Goal: Transaction & Acquisition: Purchase product/service

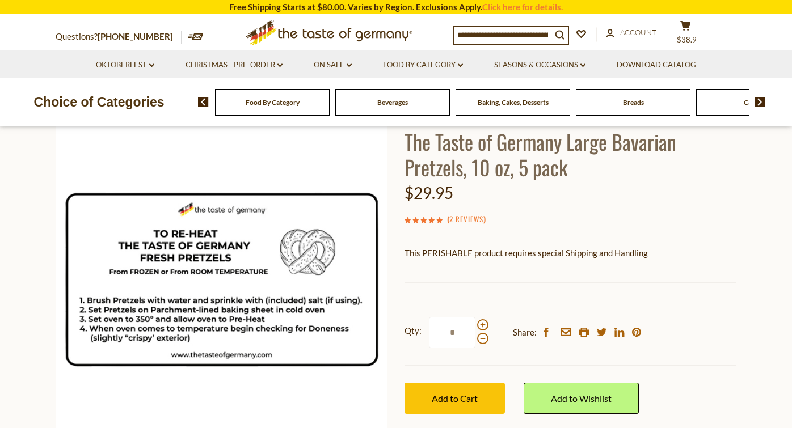
scroll to position [79, 0]
click at [457, 218] on link "2 Reviews" at bounding box center [466, 219] width 34 height 12
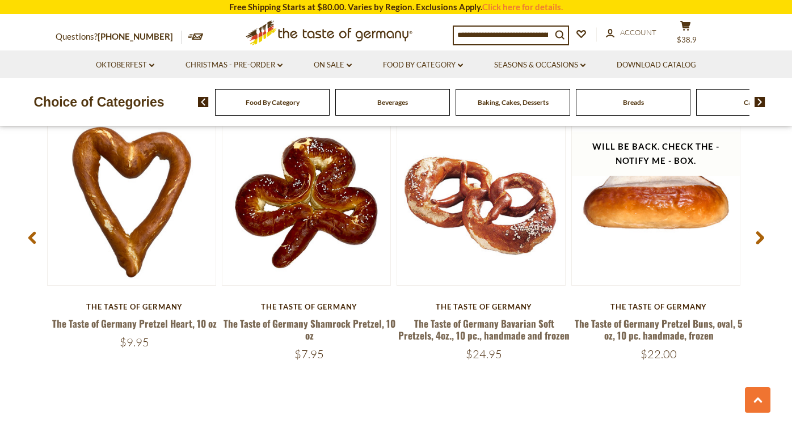
scroll to position [1598, 0]
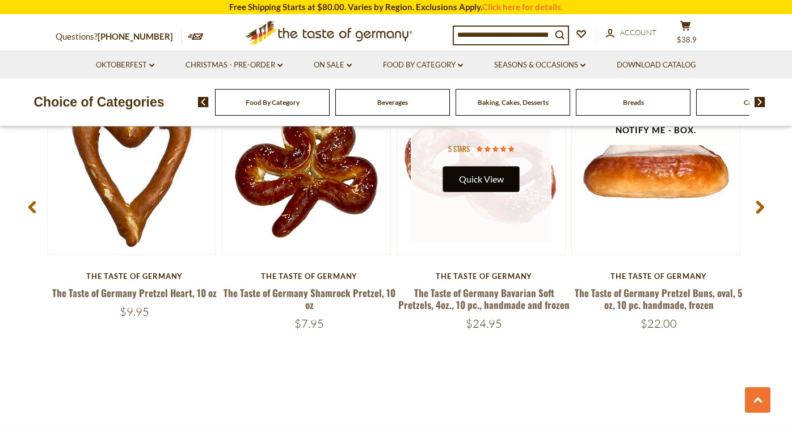
click at [476, 169] on button "Quick View" at bounding box center [481, 180] width 77 height 26
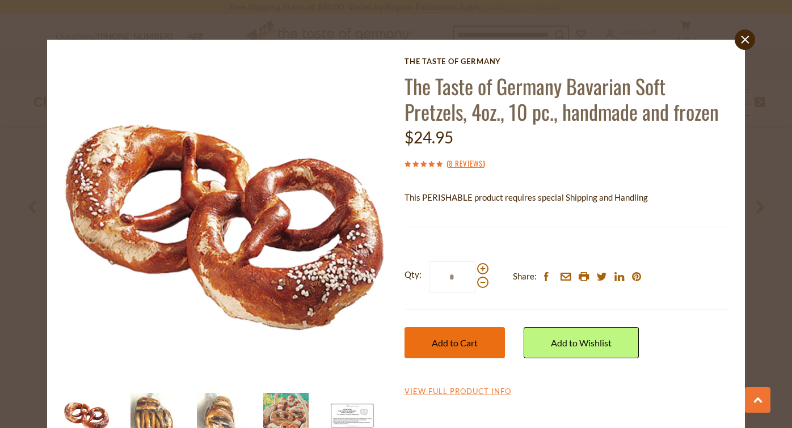
click at [461, 346] on span "Add to Cart" at bounding box center [455, 343] width 46 height 11
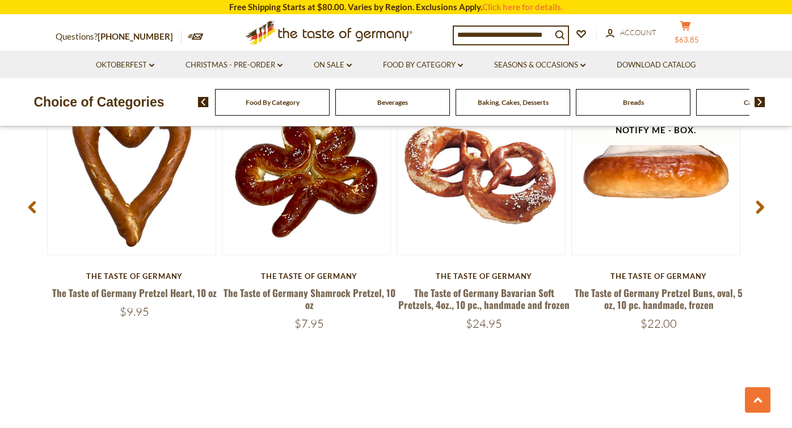
click at [692, 31] on button "cart $63.85" at bounding box center [685, 34] width 34 height 28
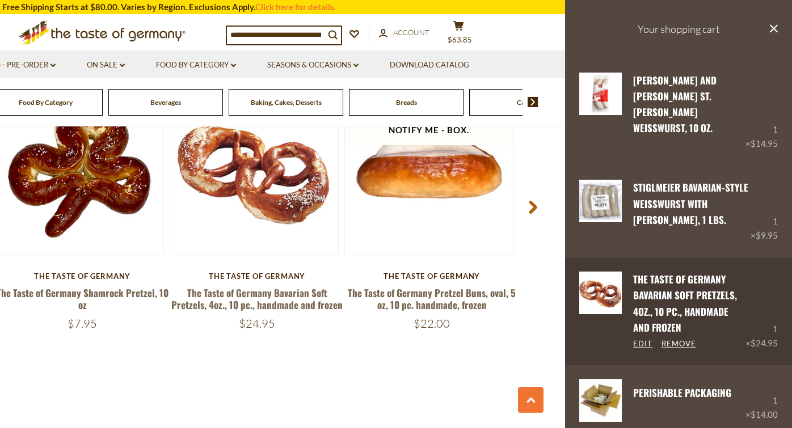
scroll to position [0, 0]
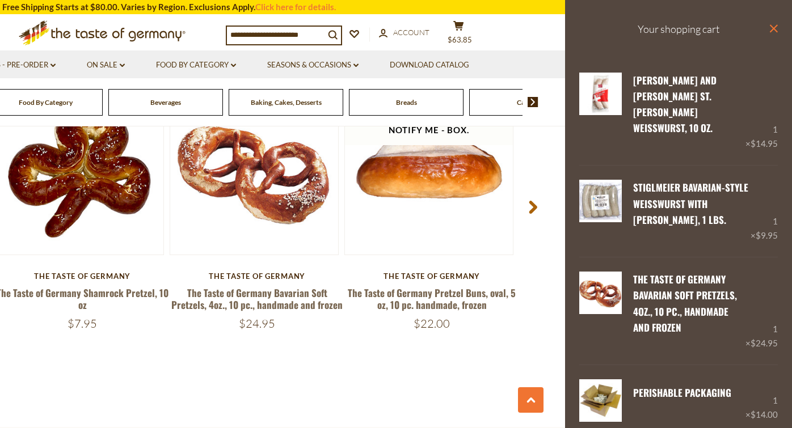
click at [772, 27] on icon at bounding box center [774, 28] width 8 height 8
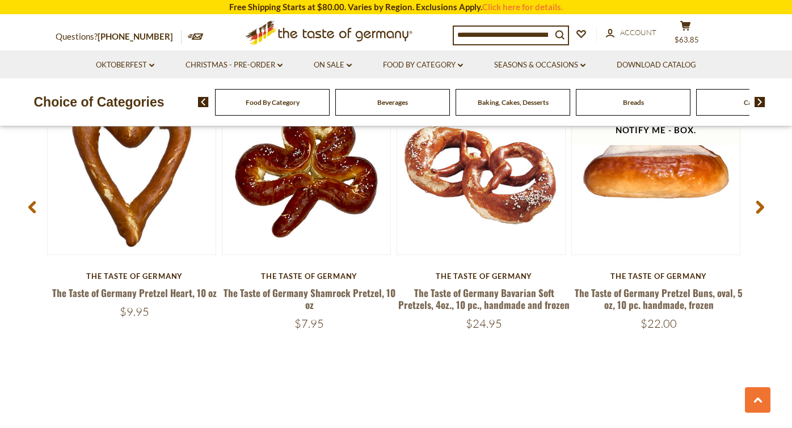
click at [299, 103] on span "Food By Category" at bounding box center [273, 102] width 54 height 9
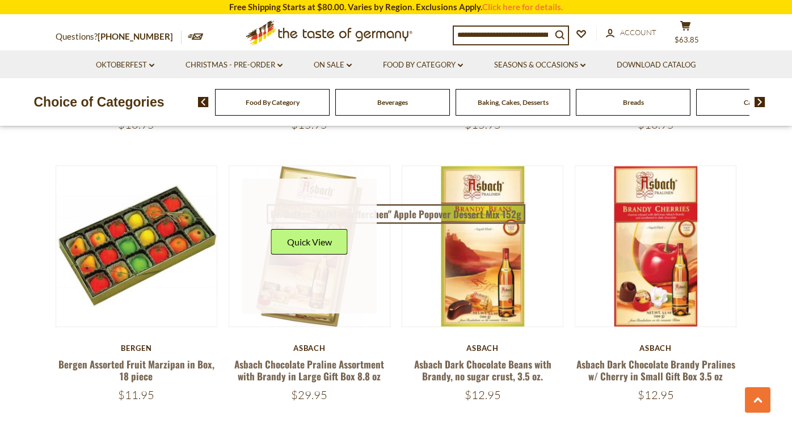
scroll to position [1757, 0]
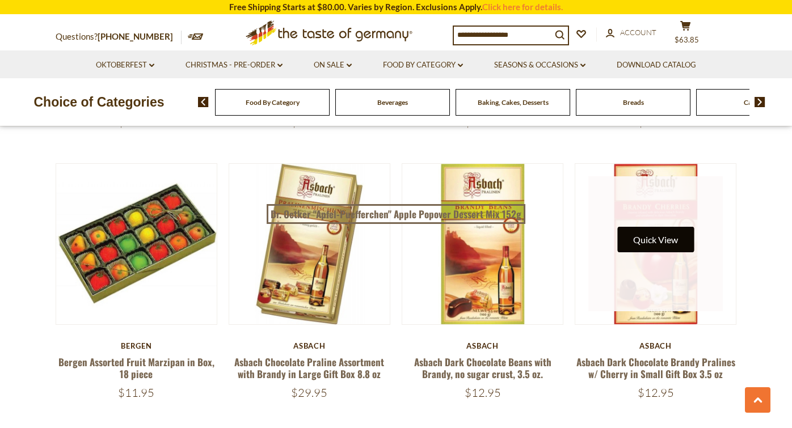
click at [658, 227] on button "Quick View" at bounding box center [655, 240] width 77 height 26
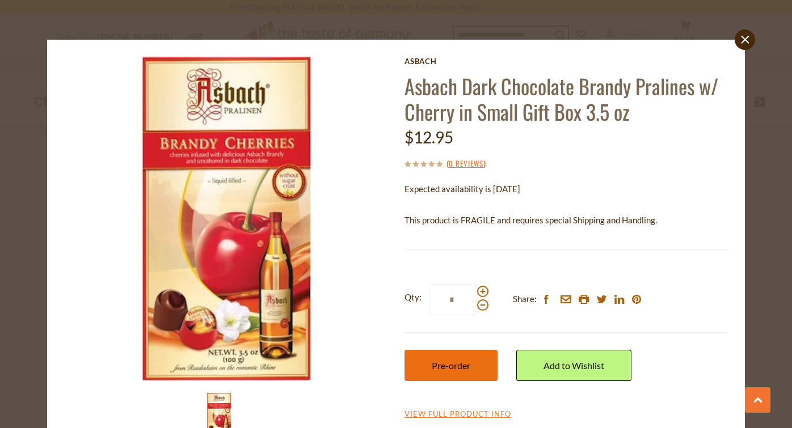
click at [455, 362] on span "Pre-order" at bounding box center [451, 365] width 39 height 11
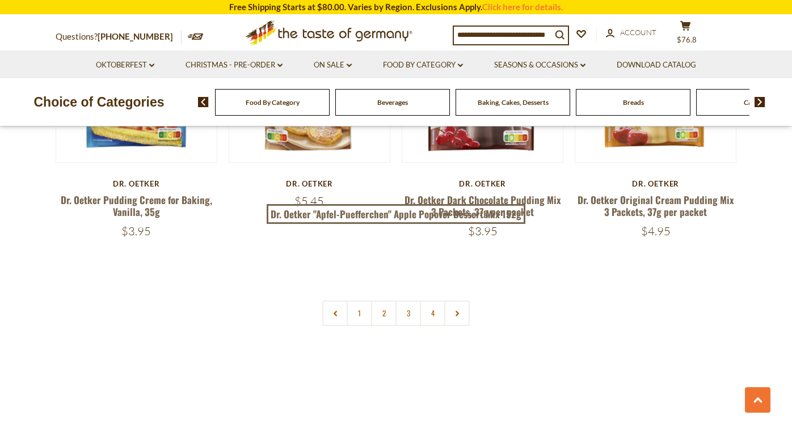
scroll to position [2475, 0]
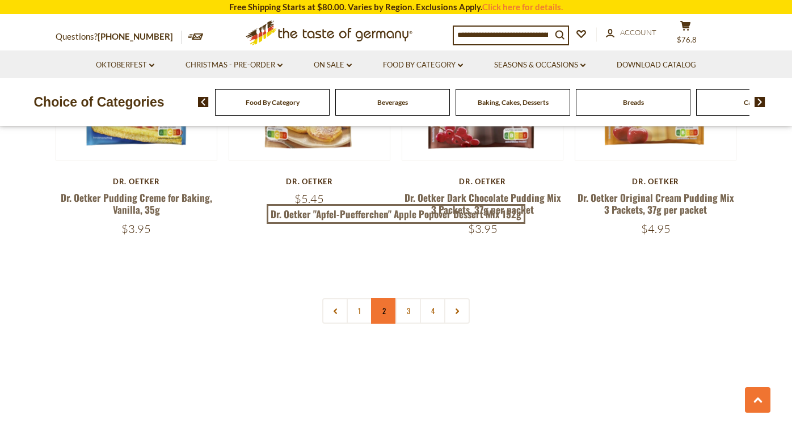
click at [381, 298] on link "2" at bounding box center [384, 311] width 26 height 26
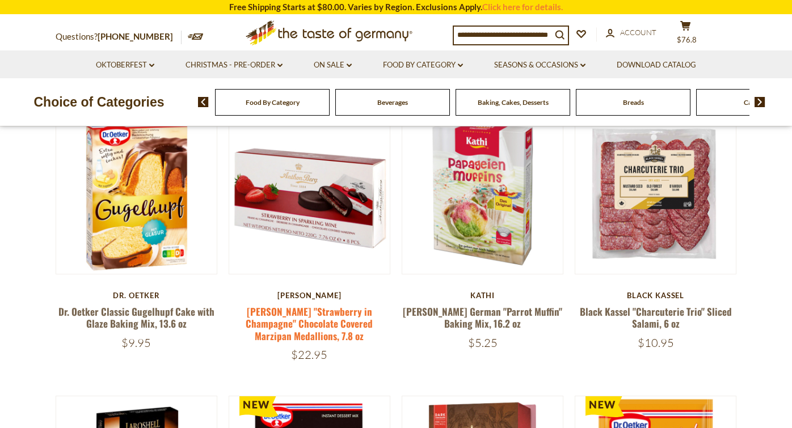
scroll to position [145, 0]
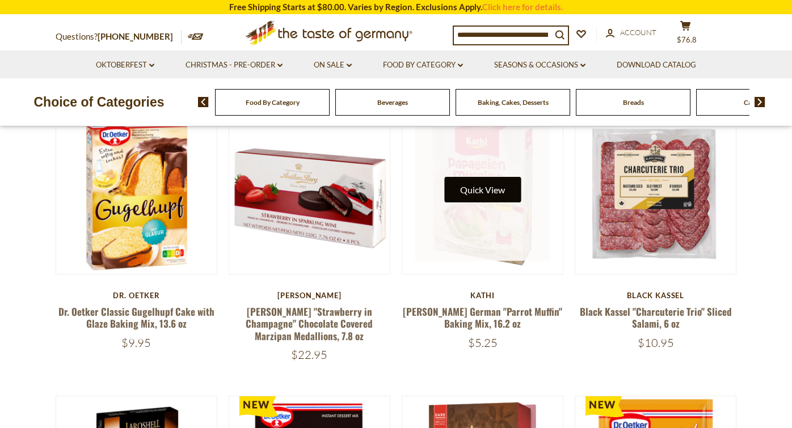
click at [483, 193] on button "Quick View" at bounding box center [482, 190] width 77 height 26
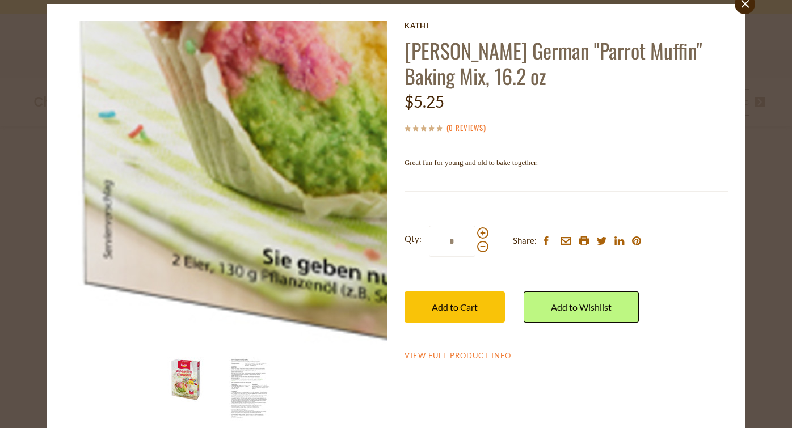
scroll to position [42, 0]
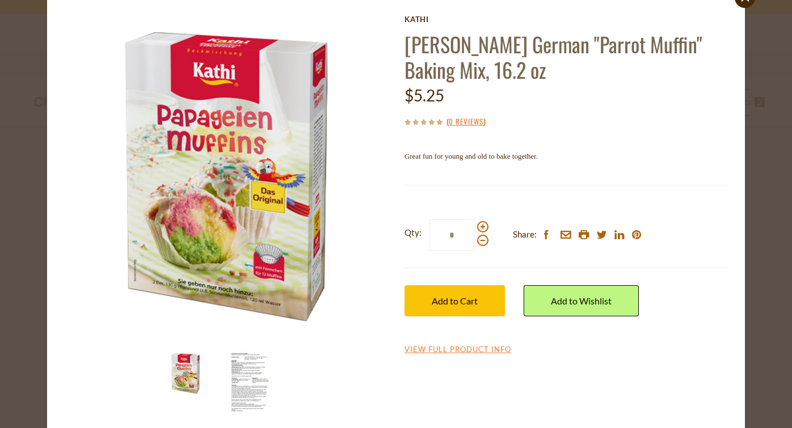
click at [252, 372] on img at bounding box center [251, 383] width 45 height 64
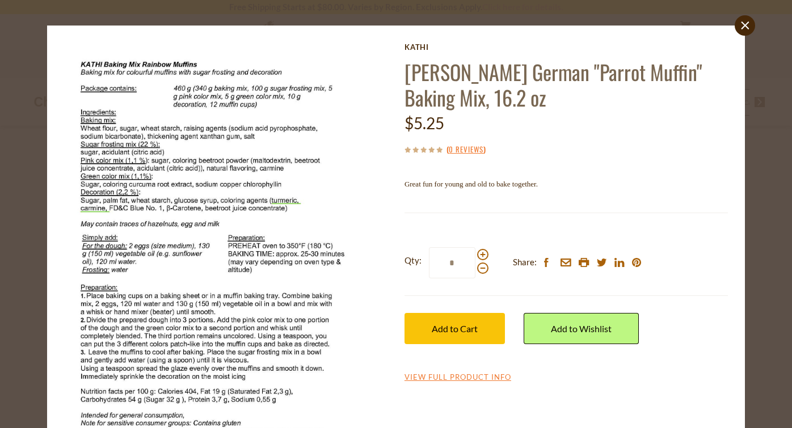
scroll to position [14, 0]
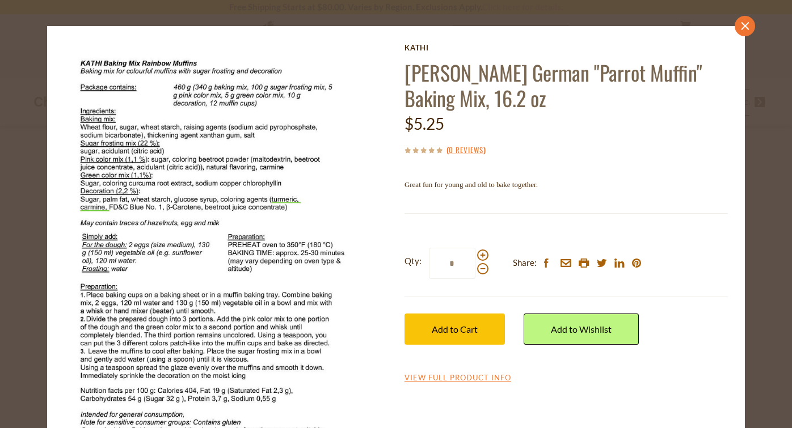
click at [749, 27] on icon "close" at bounding box center [745, 26] width 9 height 9
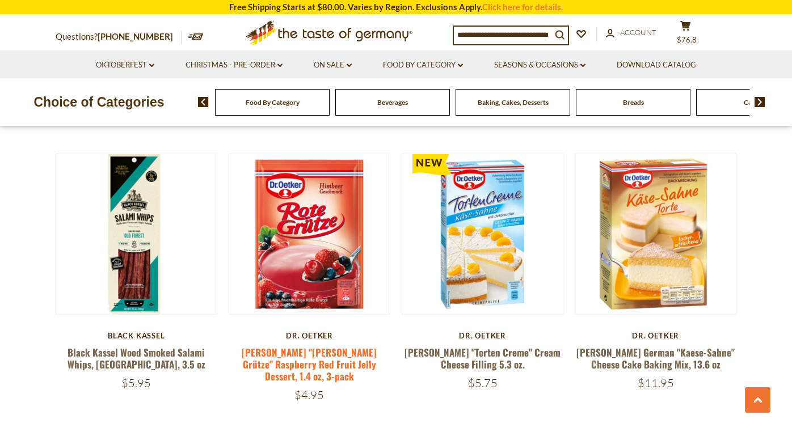
scroll to position [1517, 0]
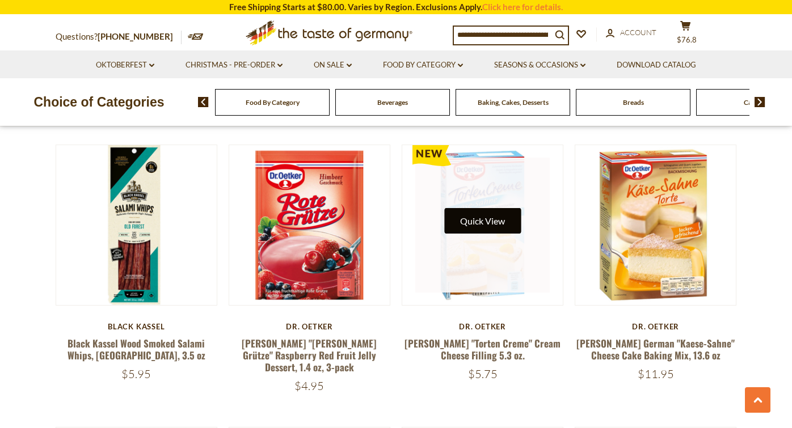
click at [489, 208] on button "Quick View" at bounding box center [482, 221] width 77 height 26
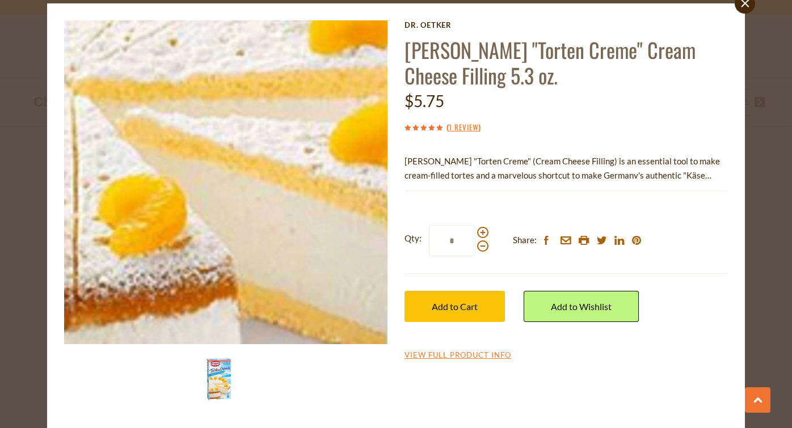
scroll to position [36, 0]
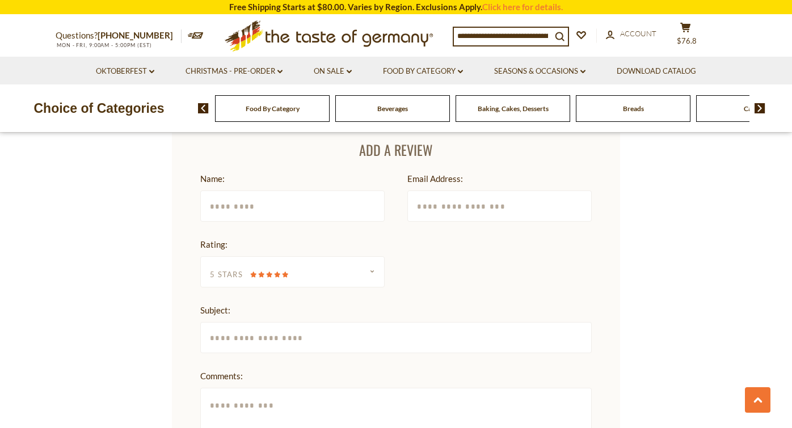
click at [278, 113] on div "Food By Category" at bounding box center [272, 108] width 115 height 27
click at [283, 108] on span "Food By Category" at bounding box center [273, 108] width 54 height 9
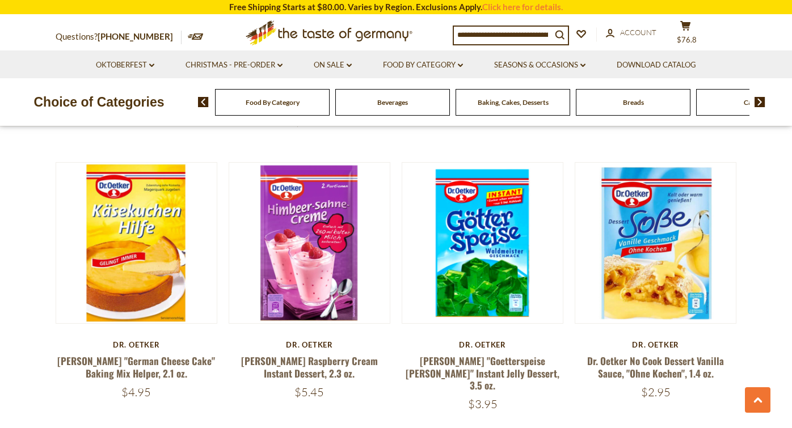
scroll to position [1782, 0]
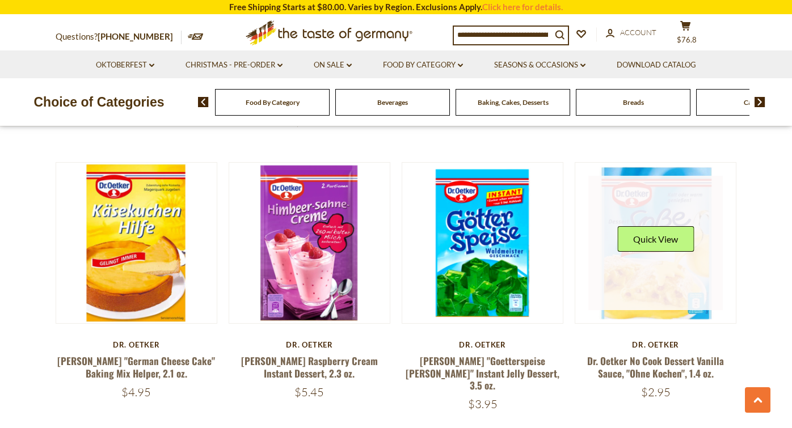
click at [651, 226] on div "Quick View" at bounding box center [655, 243] width 77 height 34
click at [658, 226] on button "Quick View" at bounding box center [655, 239] width 77 height 26
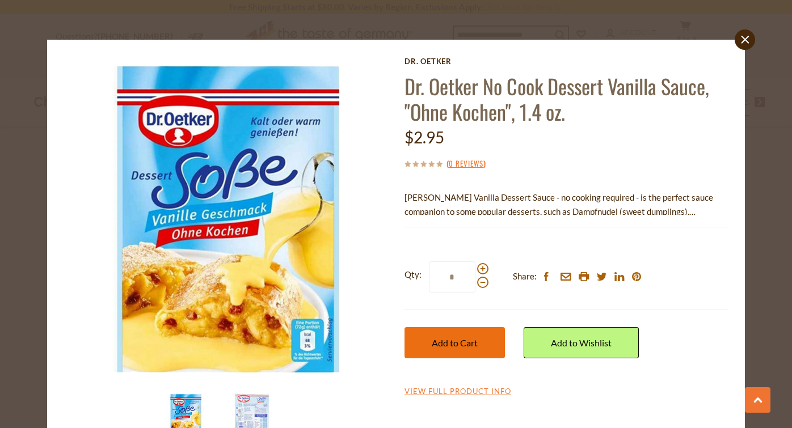
click at [457, 342] on span "Add to Cart" at bounding box center [455, 343] width 46 height 11
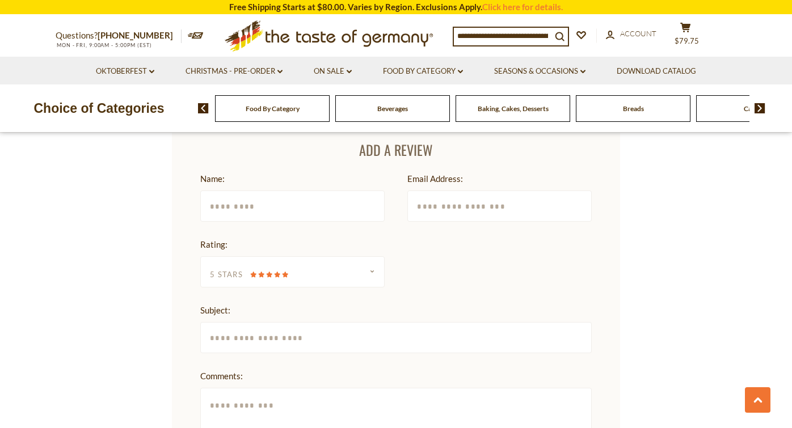
click at [283, 108] on span "Food By Category" at bounding box center [273, 108] width 54 height 9
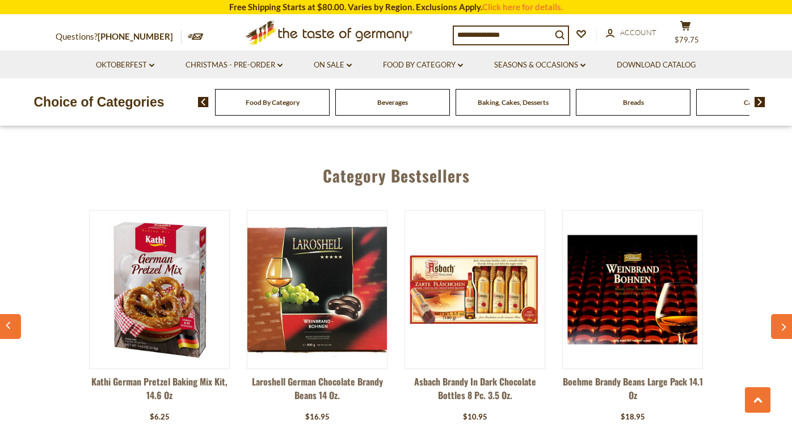
scroll to position [2792, 0]
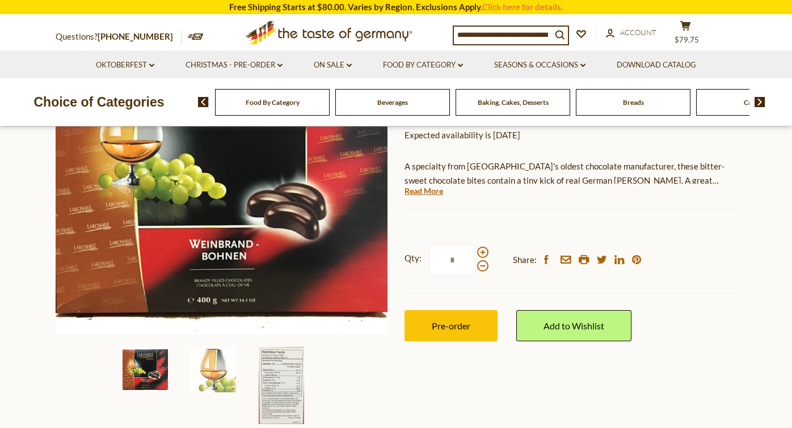
scroll to position [207, 0]
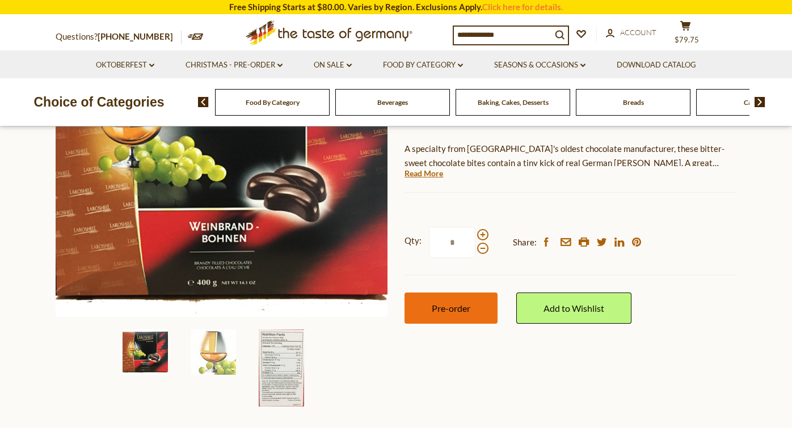
click at [451, 310] on span "Pre-order" at bounding box center [451, 308] width 39 height 11
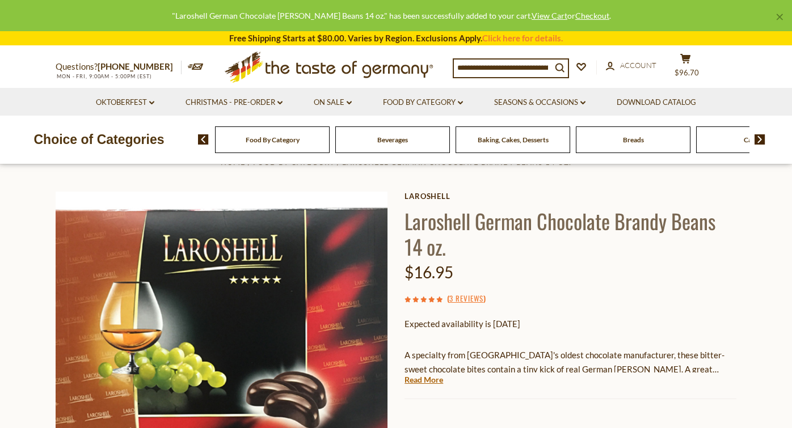
scroll to position [0, 0]
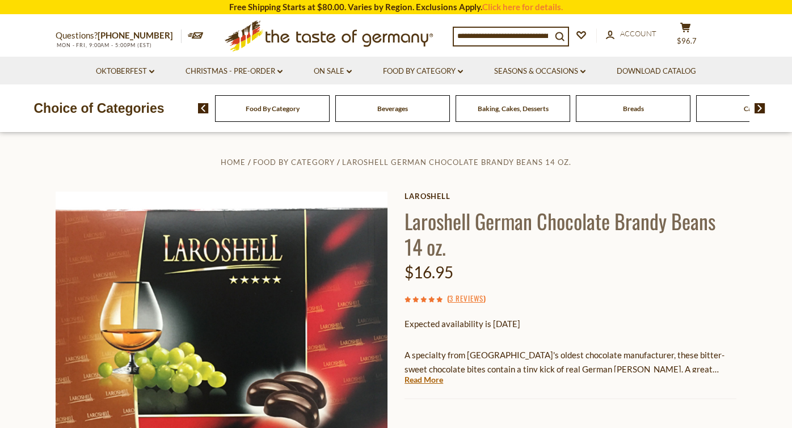
click at [203, 107] on img at bounding box center [203, 108] width 11 height 10
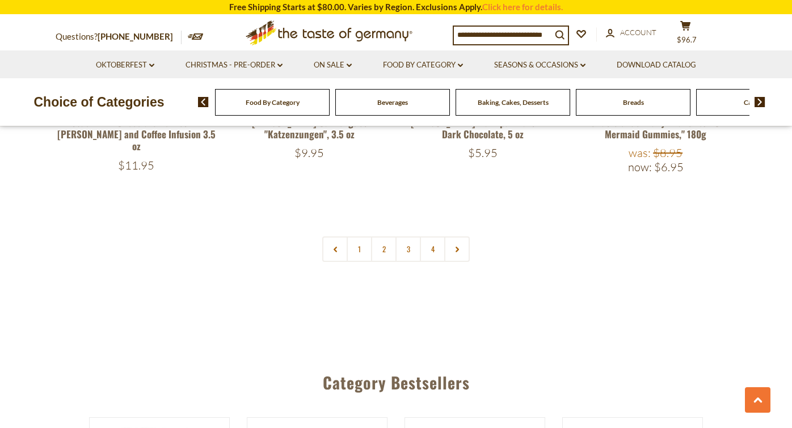
scroll to position [2586, 0]
click at [406, 237] on link "3" at bounding box center [409, 250] width 26 height 26
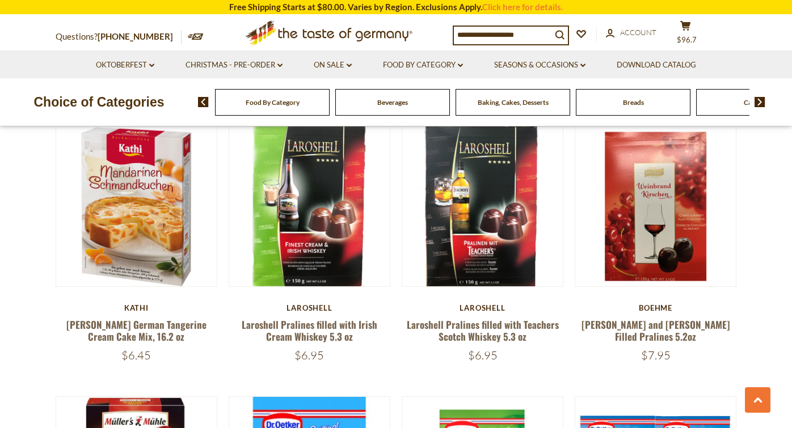
scroll to position [936, 0]
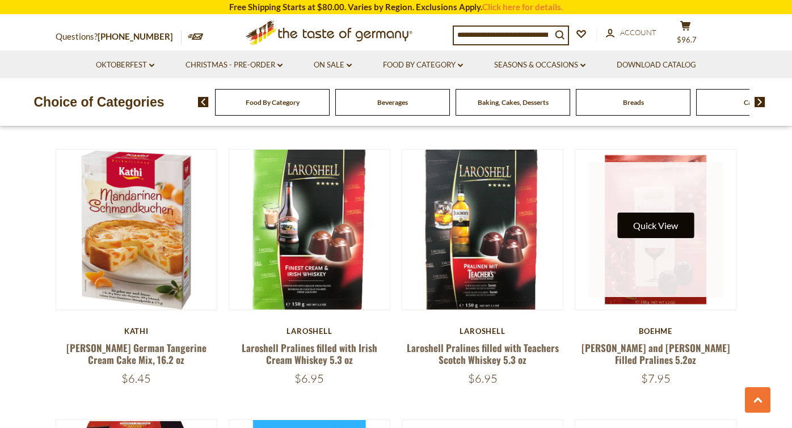
click at [668, 226] on button "Quick View" at bounding box center [655, 226] width 77 height 26
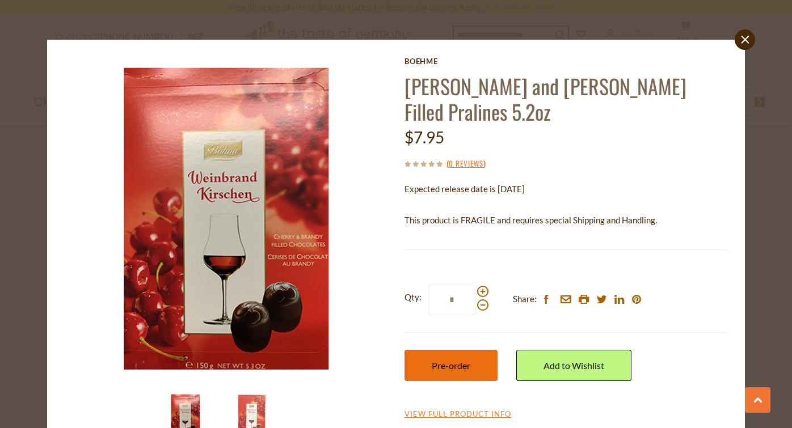
click at [459, 365] on span "Pre-order" at bounding box center [451, 365] width 39 height 11
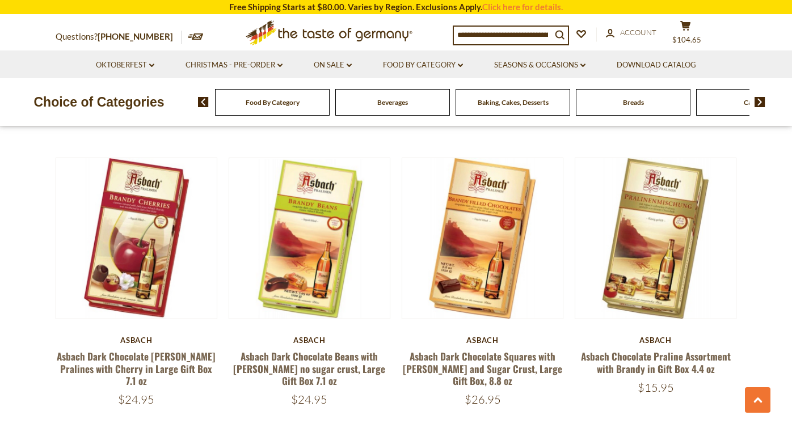
scroll to position [1762, 0]
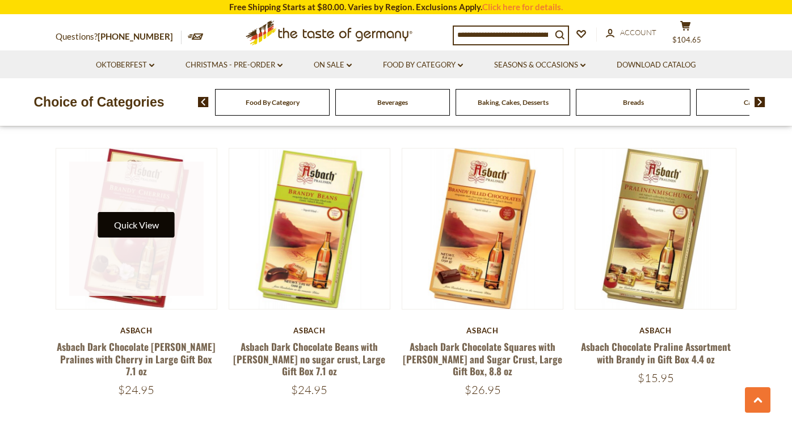
click at [134, 212] on button "Quick View" at bounding box center [136, 225] width 77 height 26
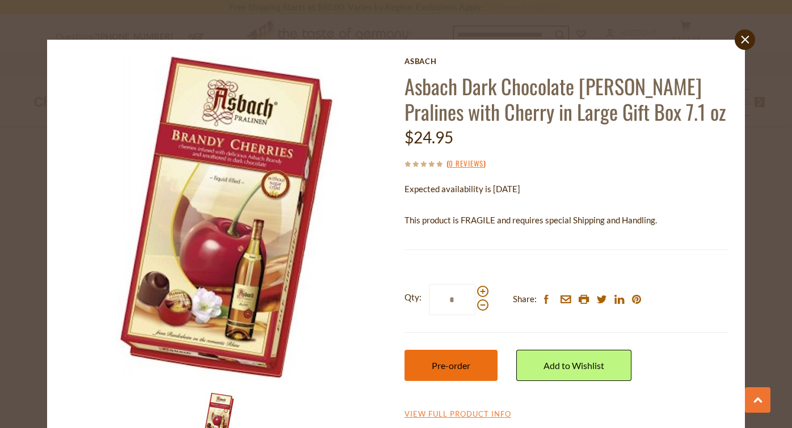
click at [462, 365] on span "Pre-order" at bounding box center [451, 365] width 39 height 11
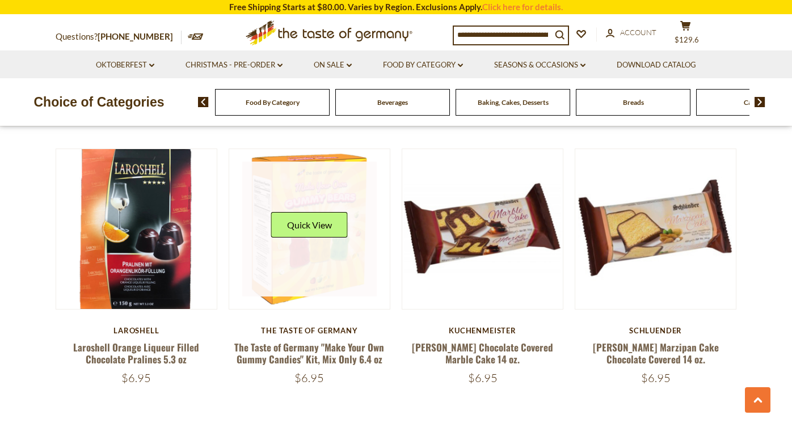
scroll to position [2324, 0]
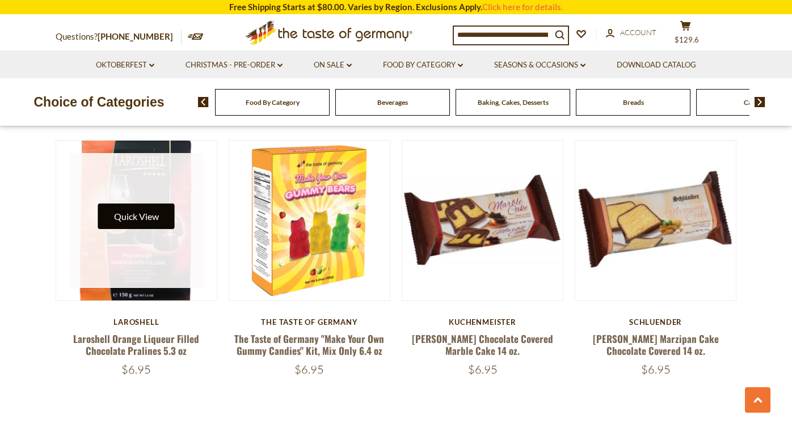
click at [142, 204] on button "Quick View" at bounding box center [136, 217] width 77 height 26
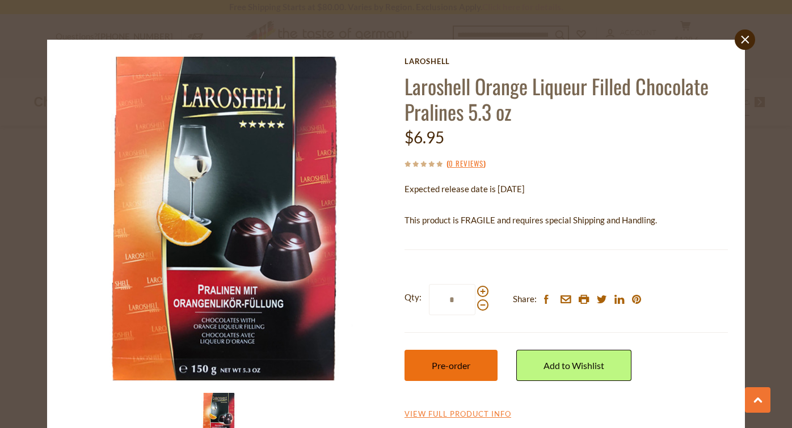
click at [461, 369] on span "Pre-order" at bounding box center [451, 365] width 39 height 11
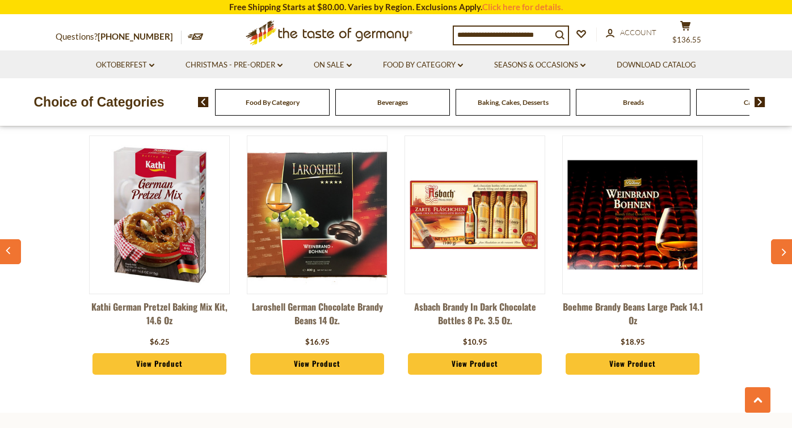
scroll to position [2799, 0]
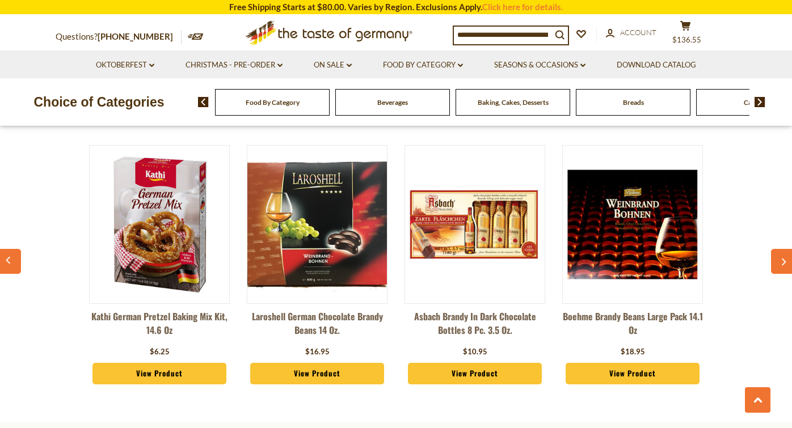
click at [634, 236] on img at bounding box center [633, 225] width 140 height 140
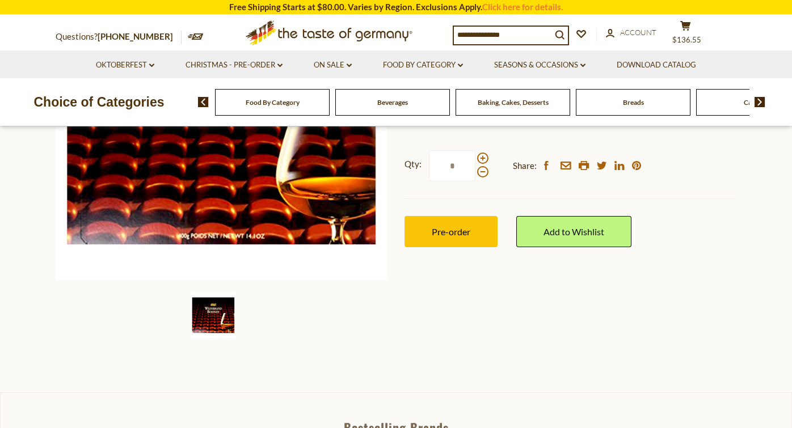
scroll to position [247, 0]
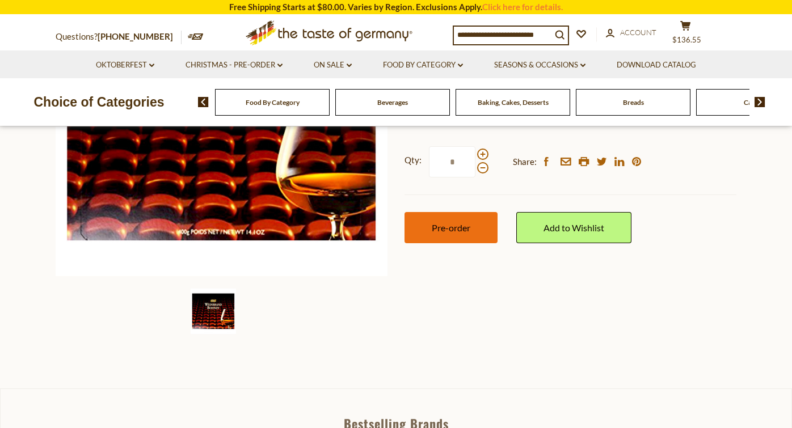
click at [456, 229] on span "Pre-order" at bounding box center [451, 227] width 39 height 11
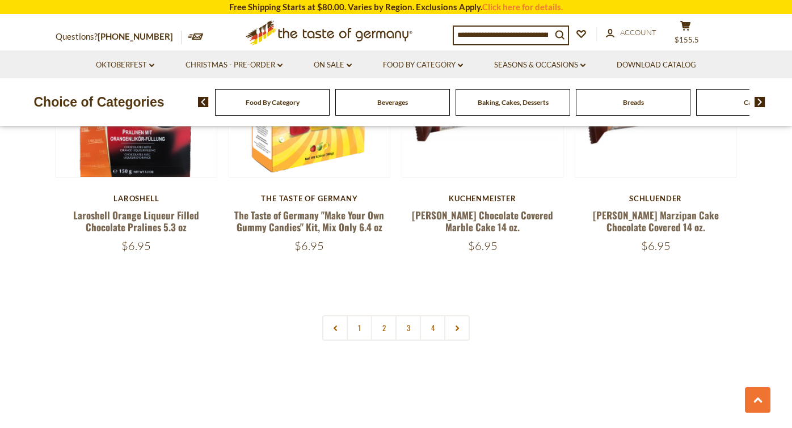
scroll to position [2451, 0]
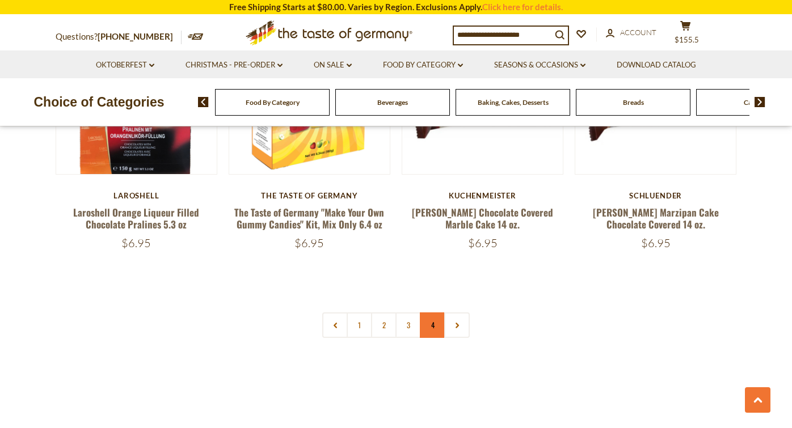
click at [435, 313] on link "4" at bounding box center [433, 326] width 26 height 26
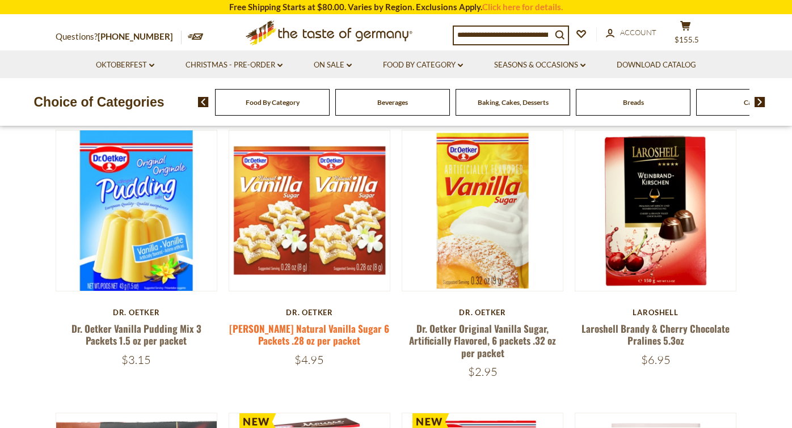
scroll to position [121, 0]
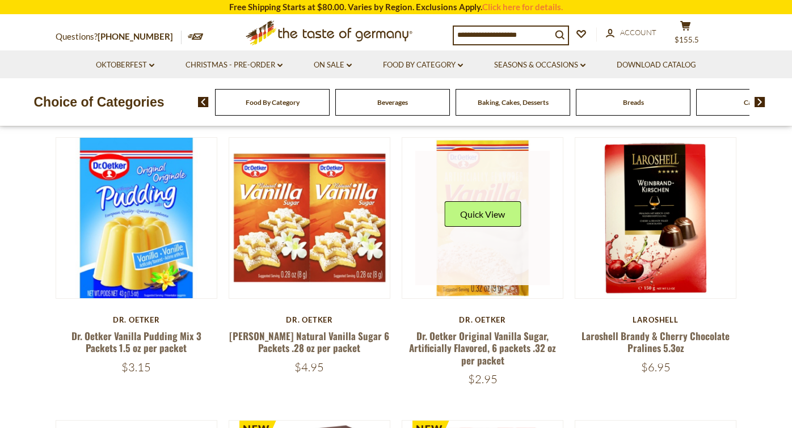
click at [483, 245] on link at bounding box center [482, 218] width 135 height 135
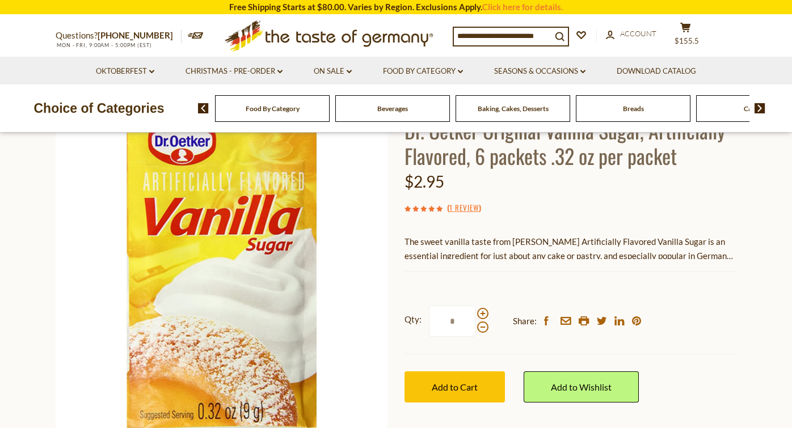
scroll to position [90, 0]
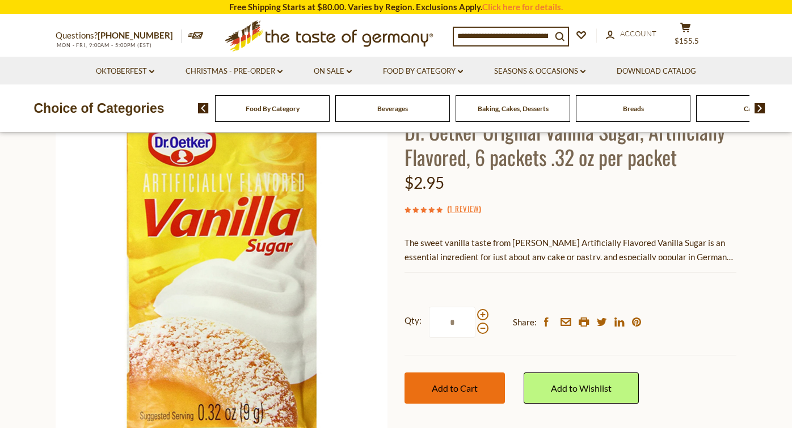
click at [469, 389] on span "Add to Cart" at bounding box center [455, 388] width 46 height 11
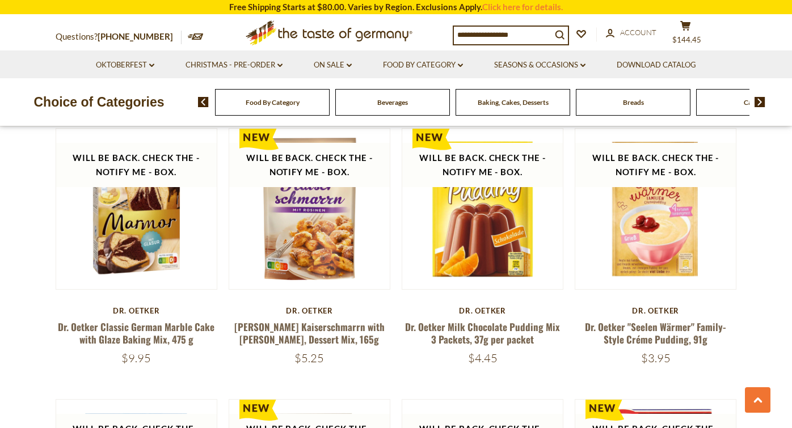
scroll to position [685, 0]
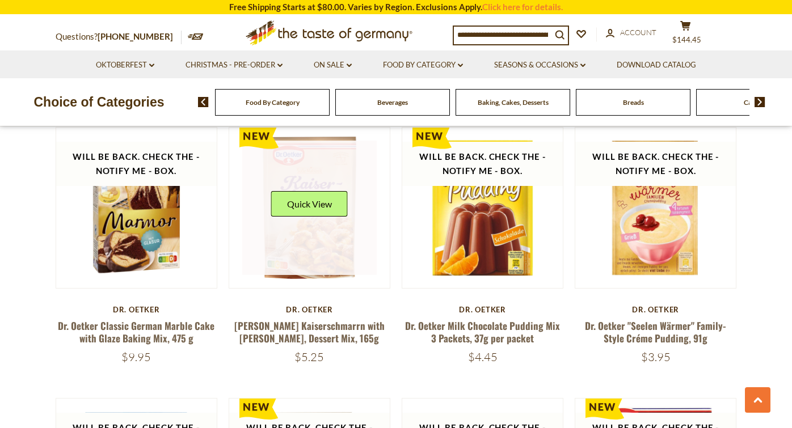
click at [302, 227] on link at bounding box center [309, 208] width 135 height 135
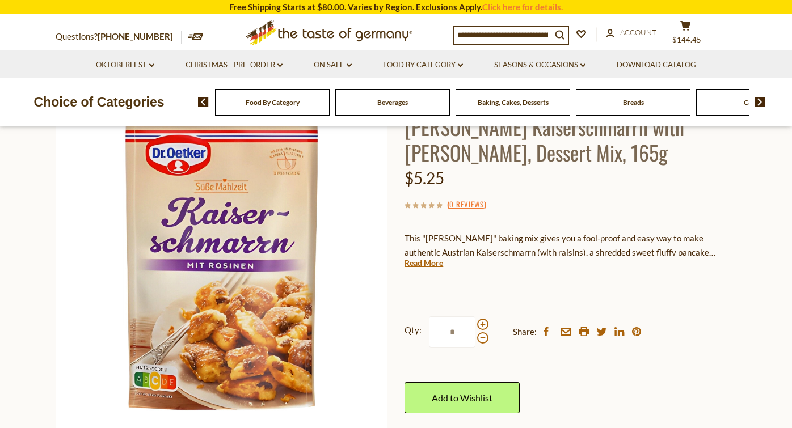
scroll to position [98, 0]
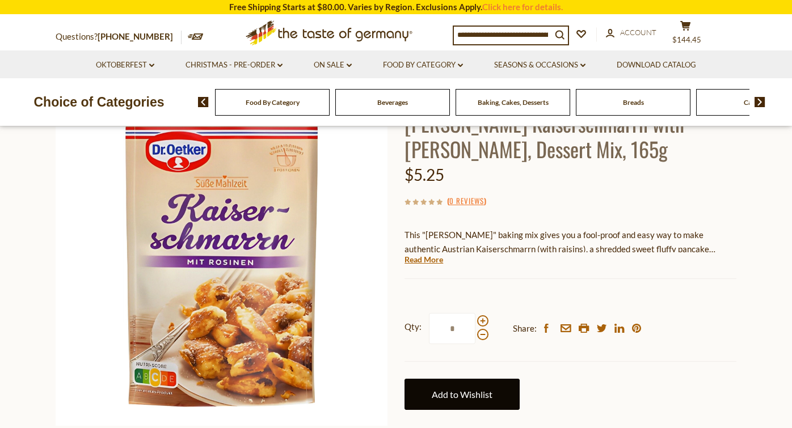
click at [475, 390] on link "Add to Wishlist" at bounding box center [462, 394] width 115 height 31
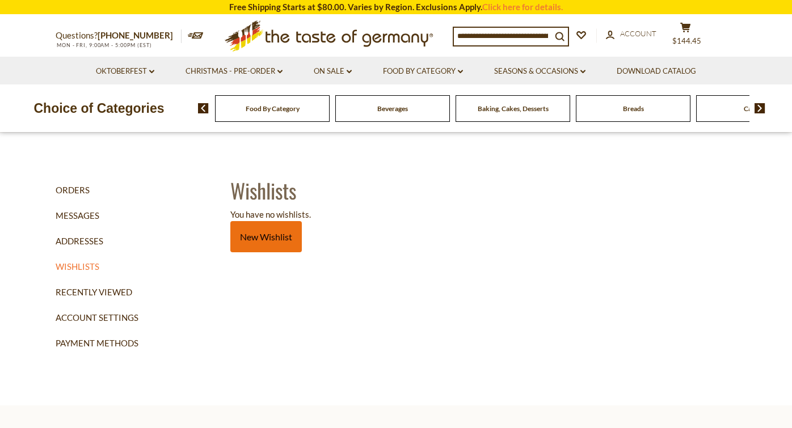
click at [267, 233] on link "New Wishlist" at bounding box center [265, 236] width 71 height 31
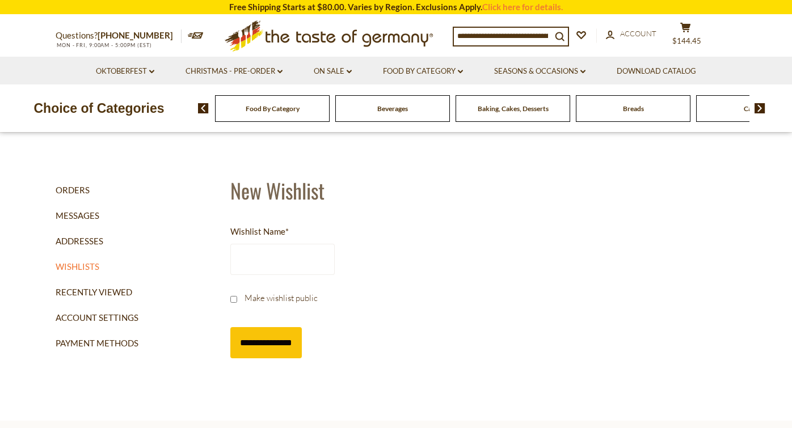
click at [284, 258] on input "Wishlist Name *" at bounding box center [282, 259] width 104 height 31
type input "**********"
click at [271, 337] on input "**********" at bounding box center [265, 342] width 71 height 31
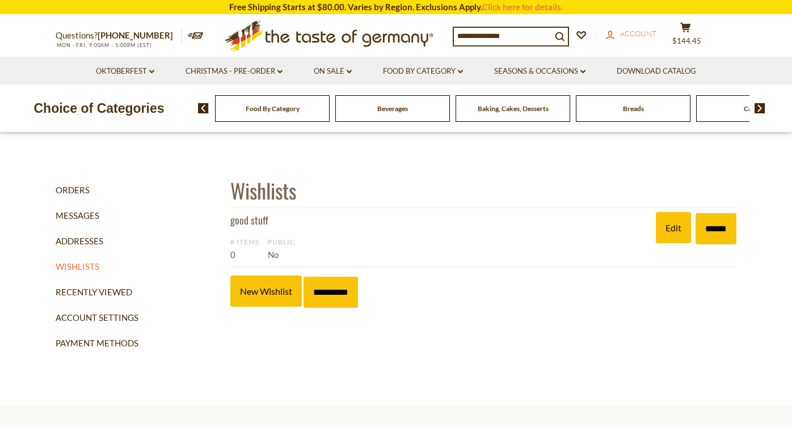
click at [645, 34] on span "Account" at bounding box center [638, 33] width 36 height 9
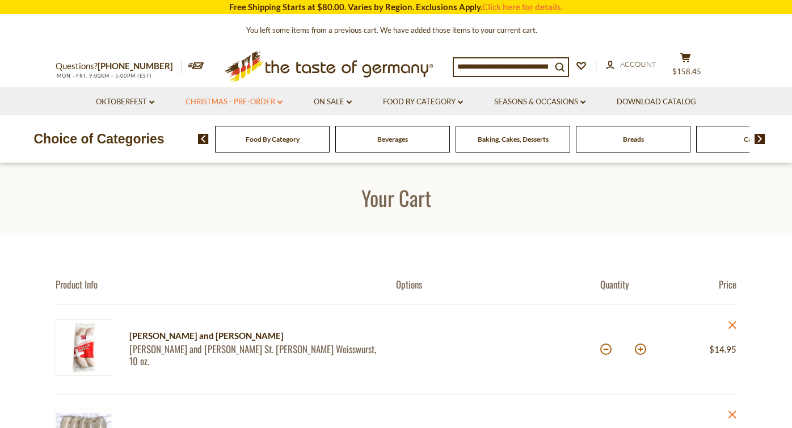
click at [238, 100] on link "Christmas - PRE-ORDER dropdown_arrow" at bounding box center [234, 102] width 97 height 12
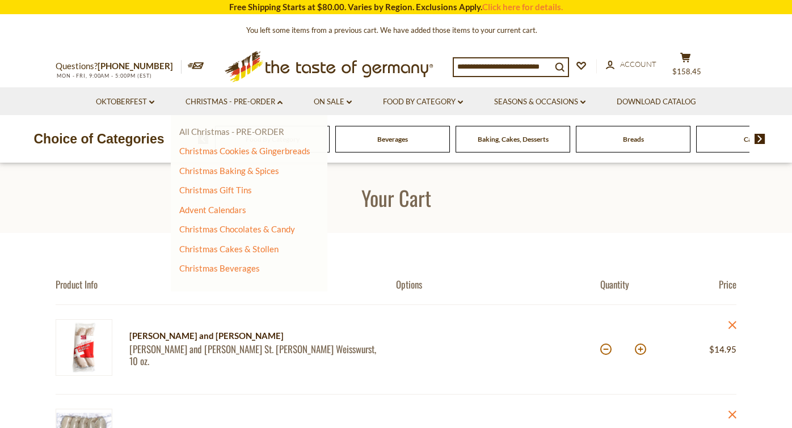
click at [254, 127] on link "All Christmas - PRE-ORDER" at bounding box center [231, 132] width 105 height 10
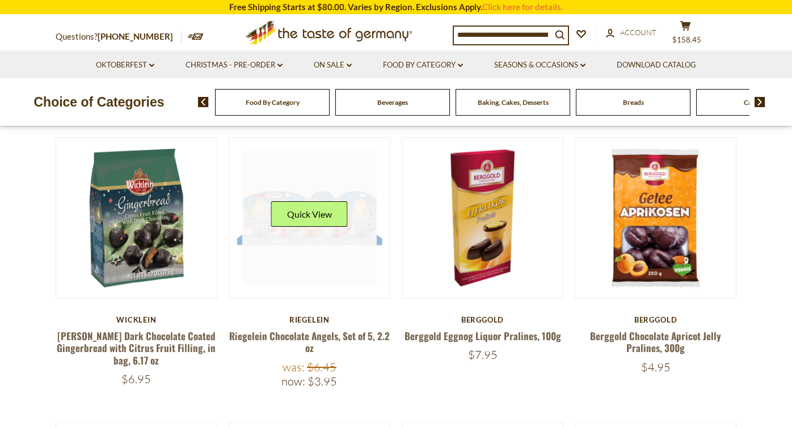
scroll to position [327, 0]
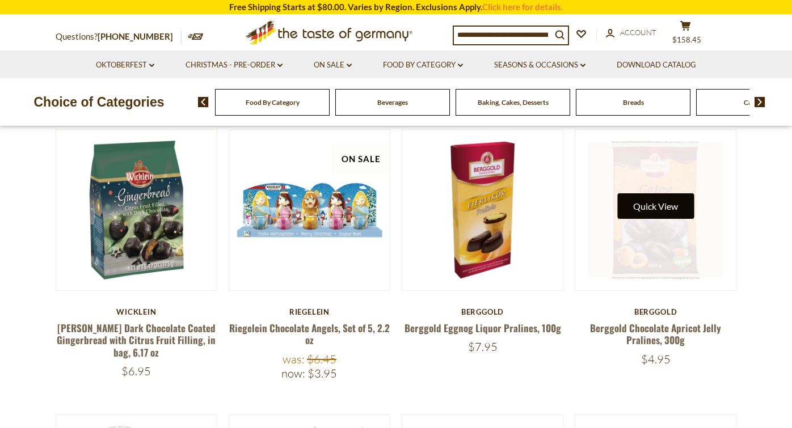
click at [659, 205] on button "Quick View" at bounding box center [655, 206] width 77 height 26
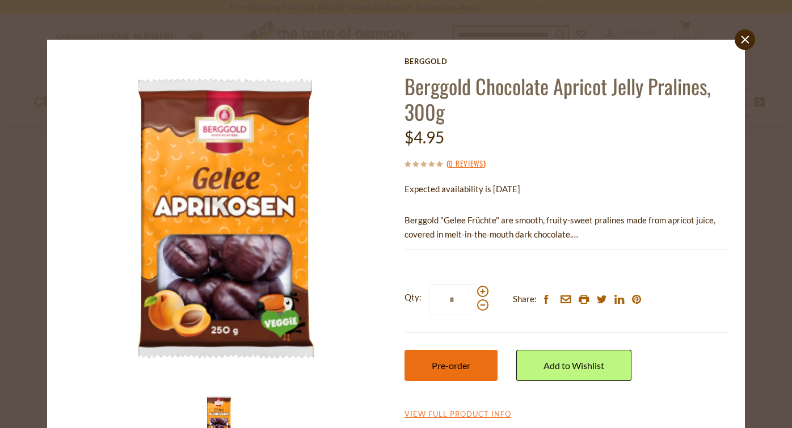
click at [445, 363] on span "Pre-order" at bounding box center [451, 365] width 39 height 11
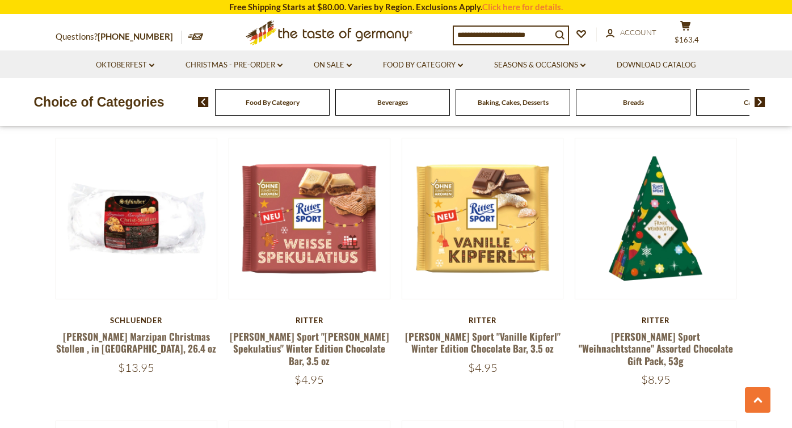
scroll to position [1716, 0]
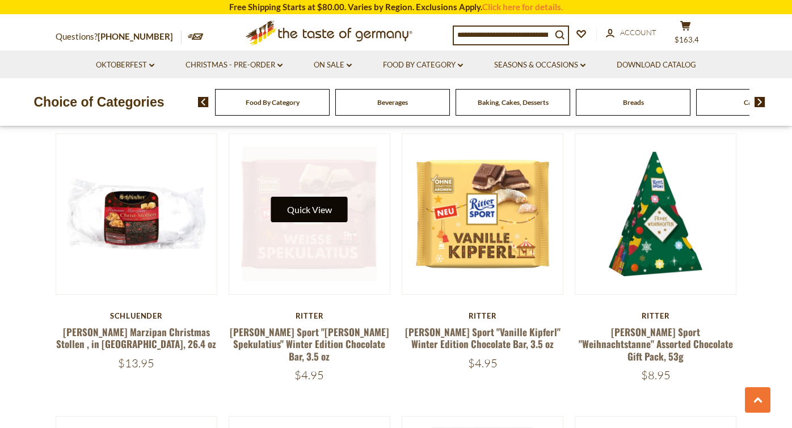
click at [313, 211] on button "Quick View" at bounding box center [309, 210] width 77 height 26
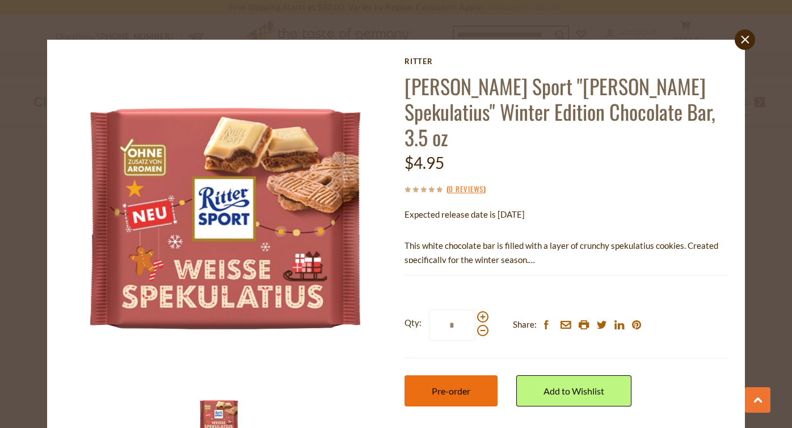
click at [452, 386] on span "Pre-order" at bounding box center [451, 391] width 39 height 11
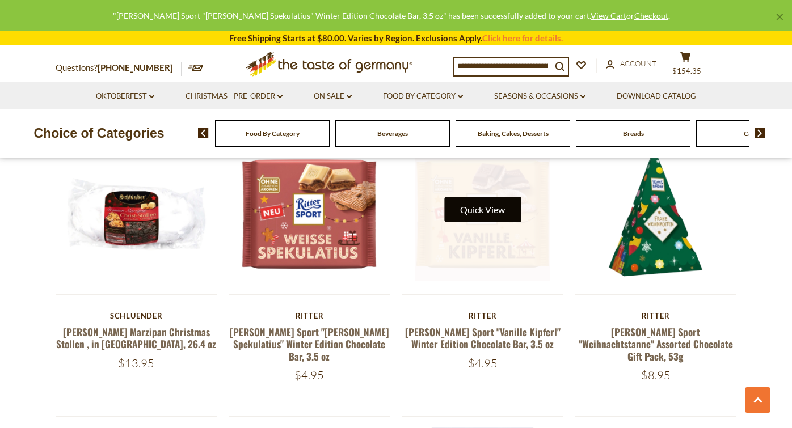
click at [490, 207] on button "Quick View" at bounding box center [482, 210] width 77 height 26
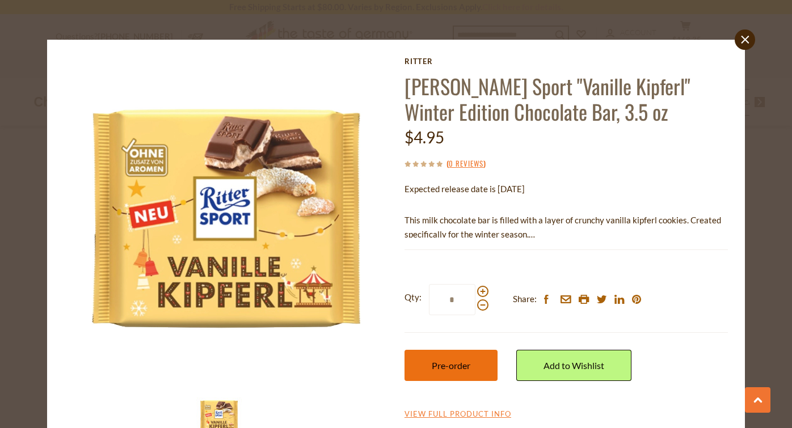
click at [451, 369] on button "Pre-order" at bounding box center [451, 365] width 93 height 31
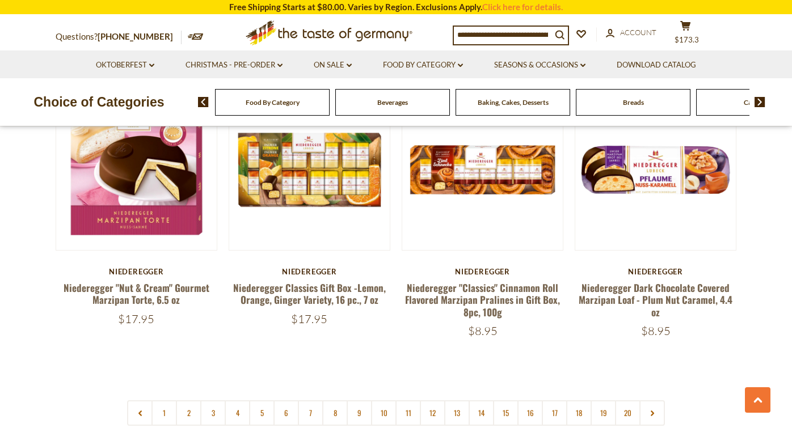
scroll to position [2603, 0]
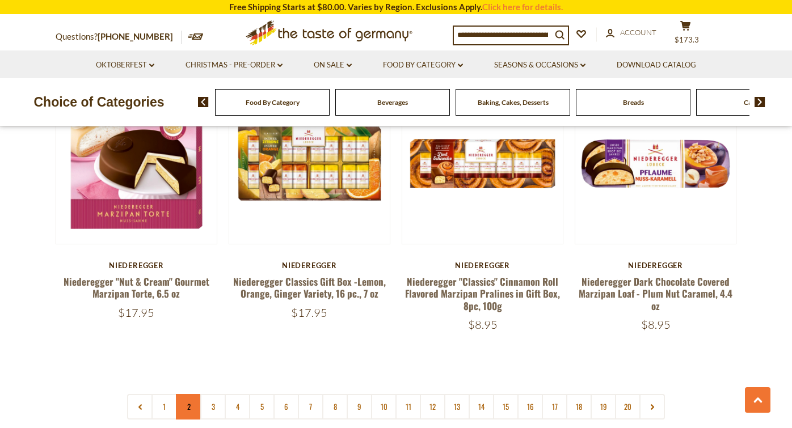
click at [188, 394] on link "2" at bounding box center [189, 407] width 26 height 26
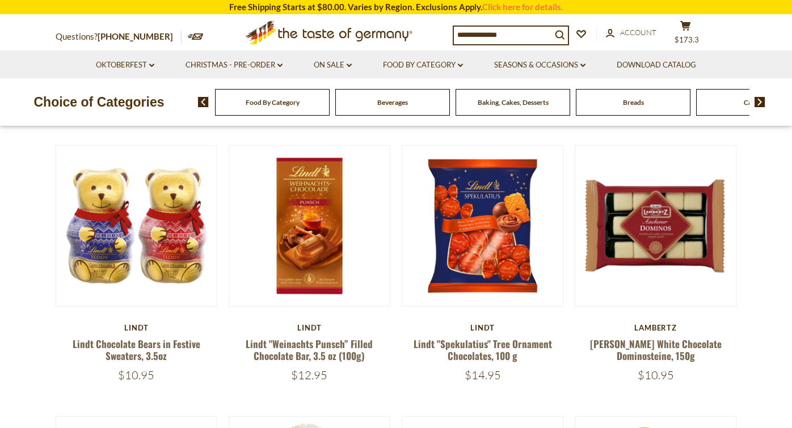
scroll to position [297, 0]
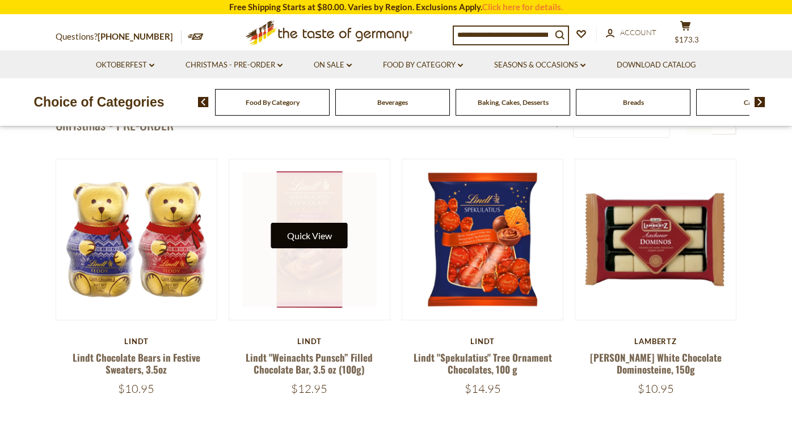
click at [315, 237] on button "Quick View" at bounding box center [309, 236] width 77 height 26
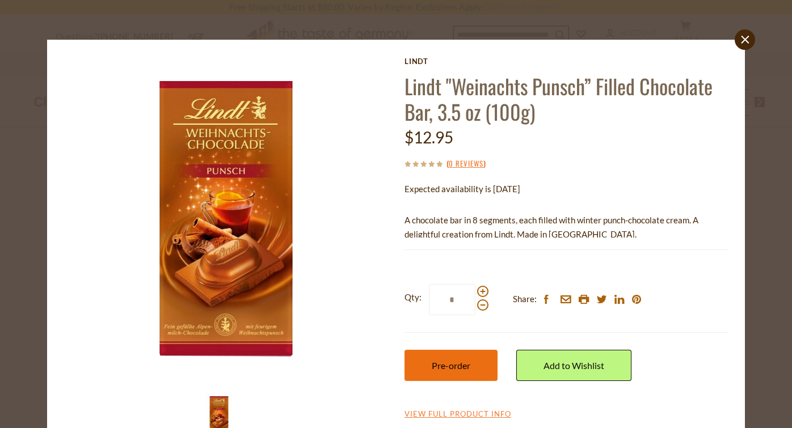
click at [449, 364] on span "Pre-order" at bounding box center [451, 365] width 39 height 11
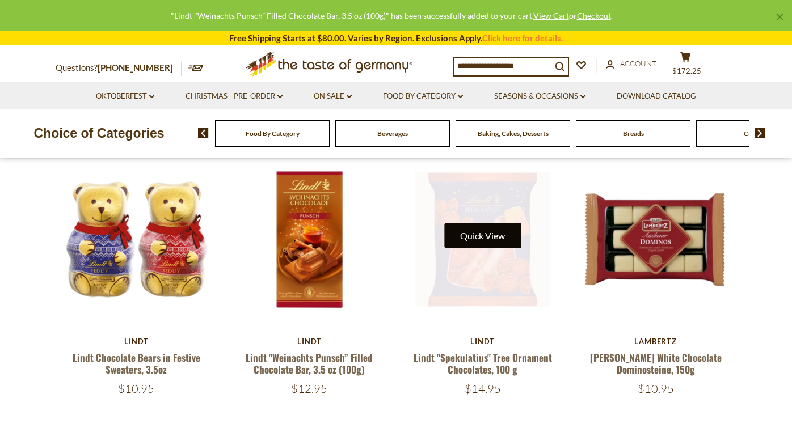
click at [493, 232] on button "Quick View" at bounding box center [482, 236] width 77 height 26
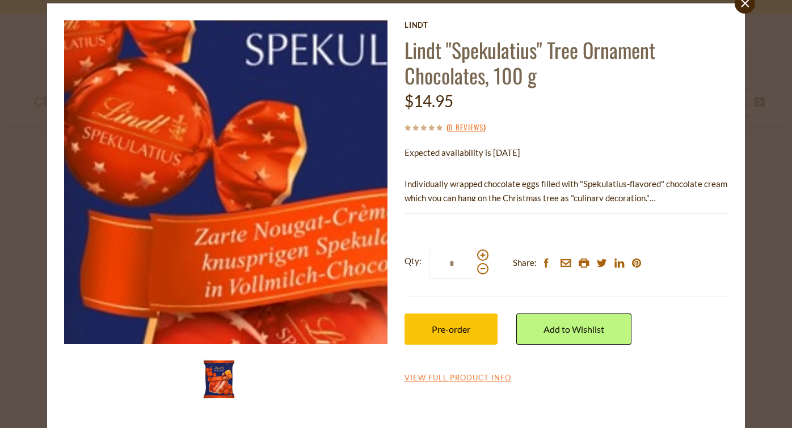
scroll to position [36, 0]
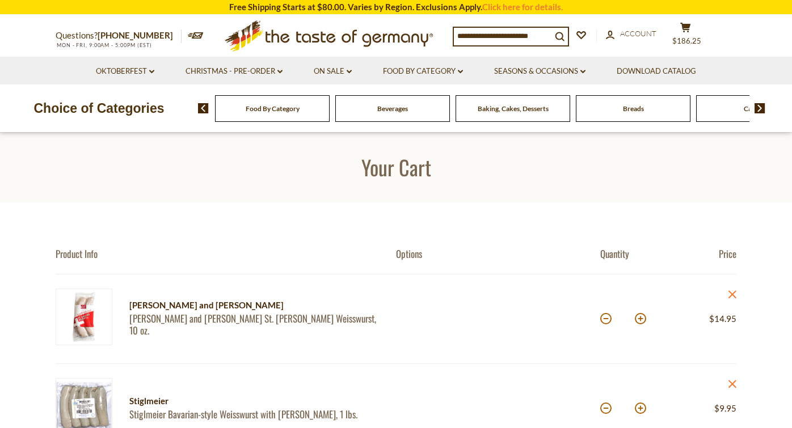
scroll to position [2, 0]
click at [581, 72] on link "Seasons & Occasions dropdown_arrow" at bounding box center [539, 71] width 91 height 12
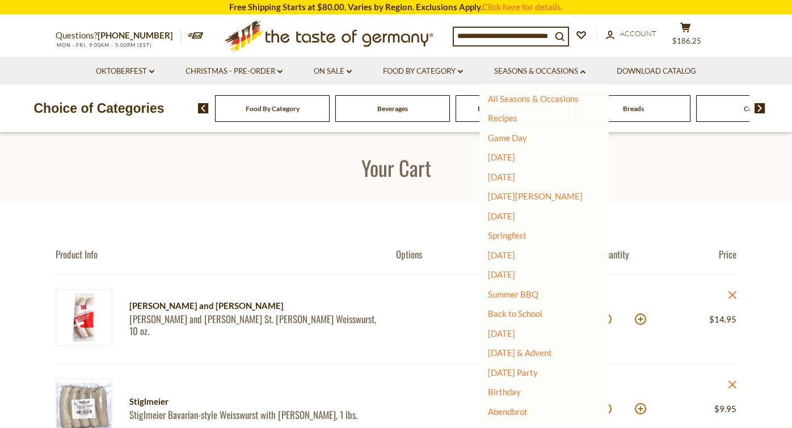
scroll to position [0, 0]
click at [273, 69] on link "Christmas - PRE-ORDER dropdown_arrow" at bounding box center [234, 71] width 97 height 12
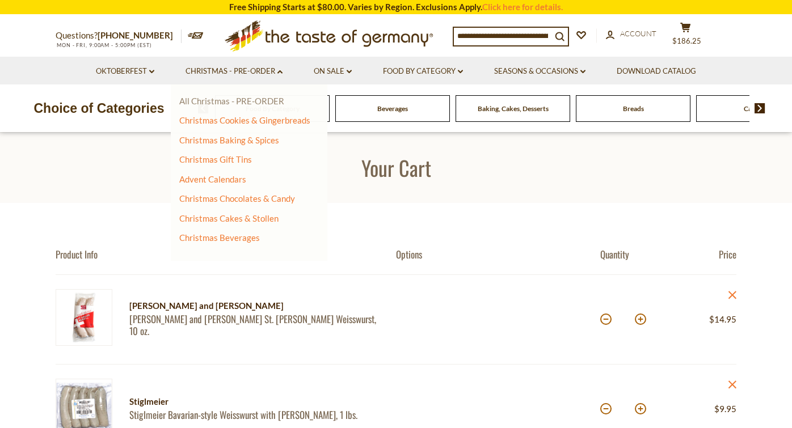
click at [245, 100] on link "All Christmas - PRE-ORDER" at bounding box center [231, 101] width 105 height 10
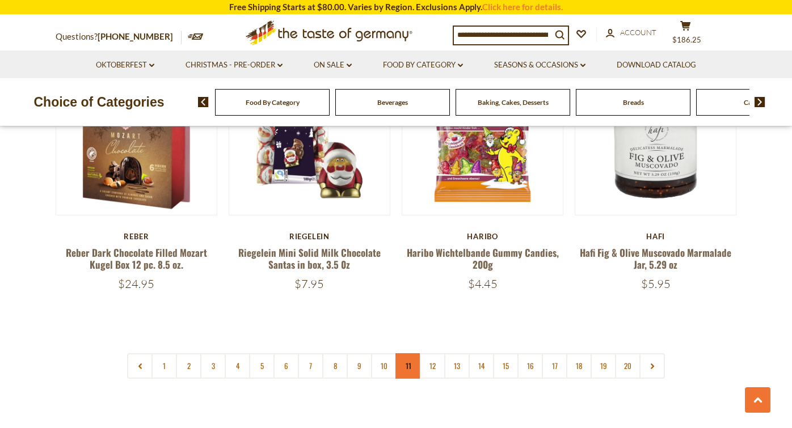
scroll to position [2619, 0]
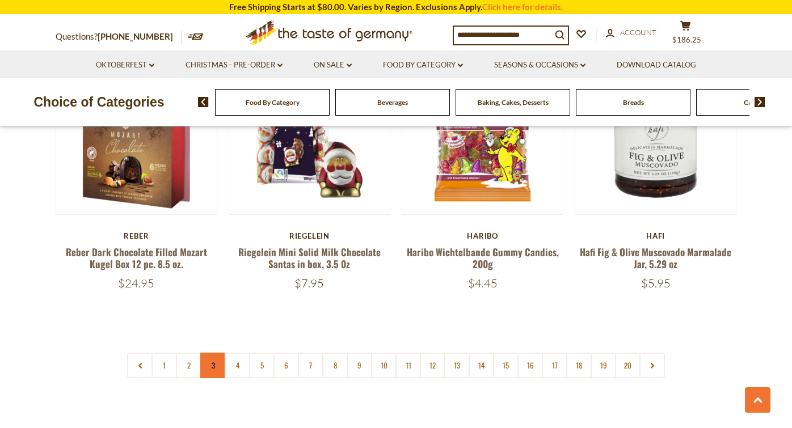
click at [211, 353] on link "3" at bounding box center [213, 366] width 26 height 26
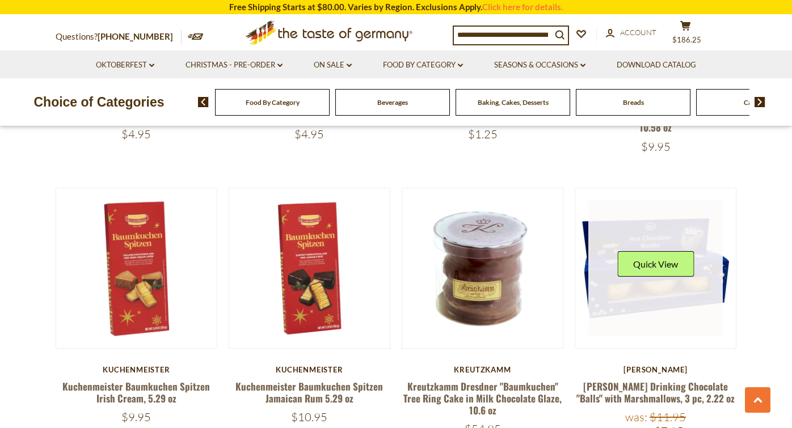
scroll to position [540, 0]
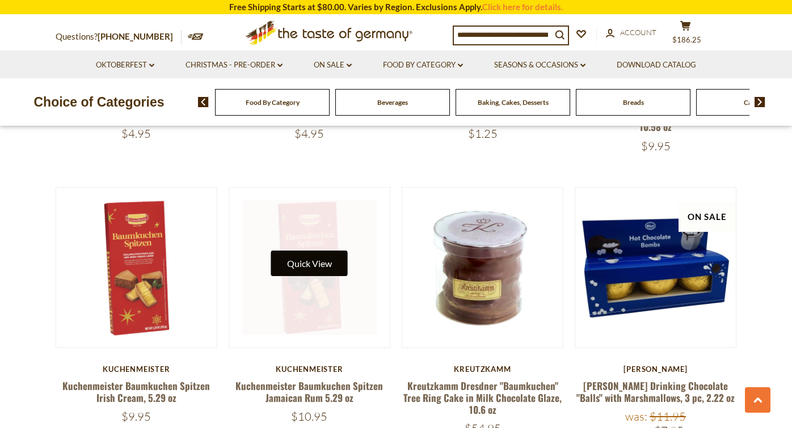
click at [315, 258] on button "Quick View" at bounding box center [309, 264] width 77 height 26
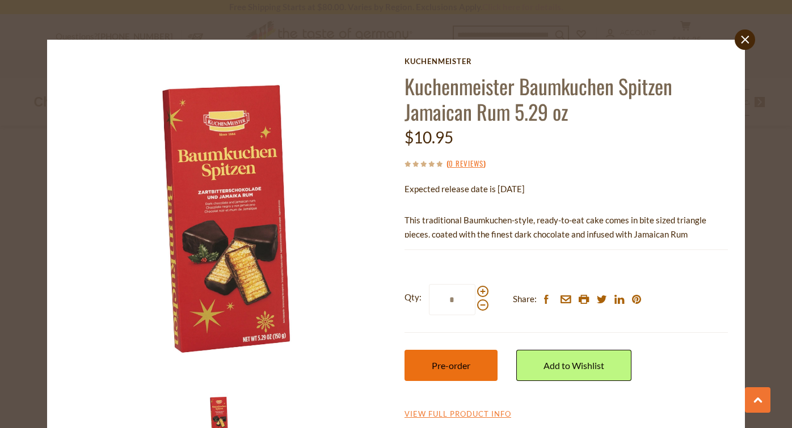
click at [454, 363] on span "Pre-order" at bounding box center [451, 365] width 39 height 11
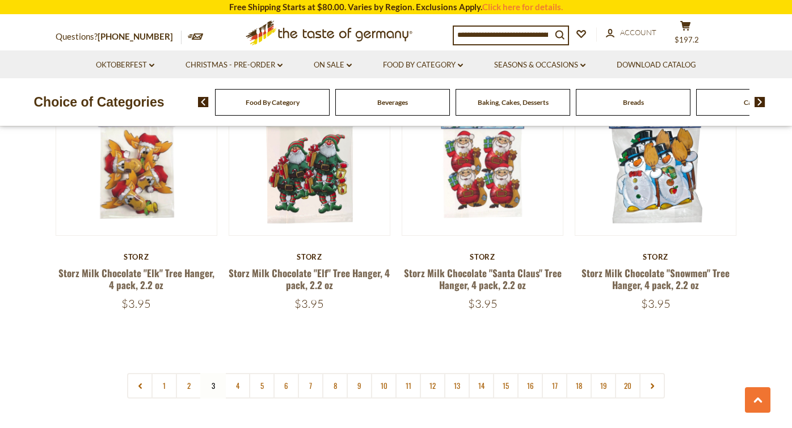
scroll to position [2622, 0]
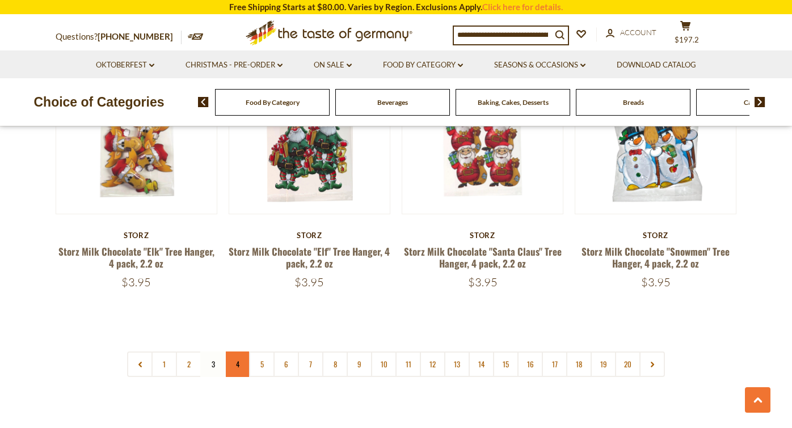
click at [237, 352] on link "4" at bounding box center [238, 365] width 26 height 26
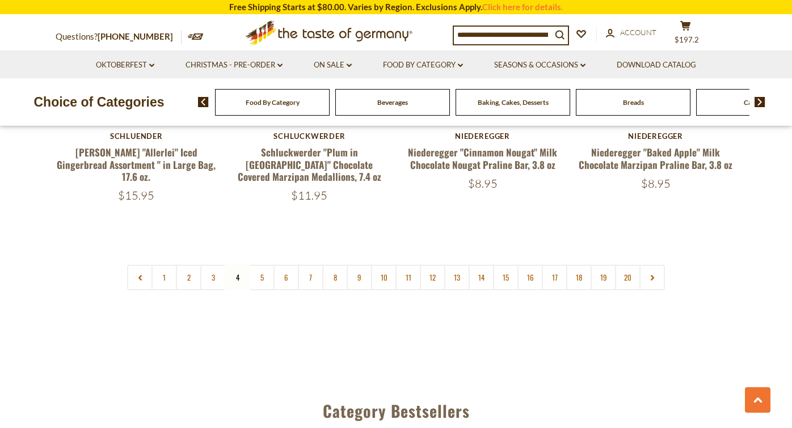
scroll to position [2729, 0]
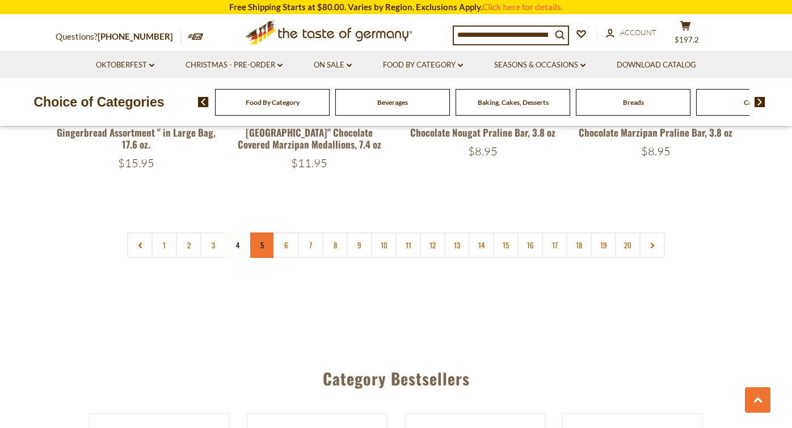
click at [262, 233] on link "5" at bounding box center [262, 246] width 26 height 26
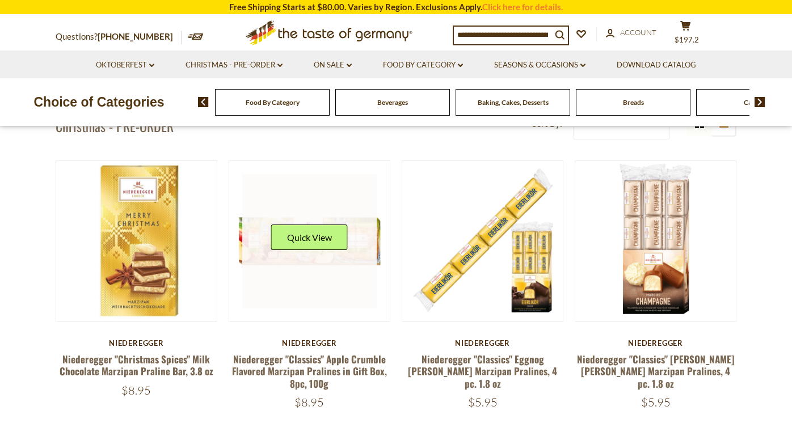
scroll to position [318, 0]
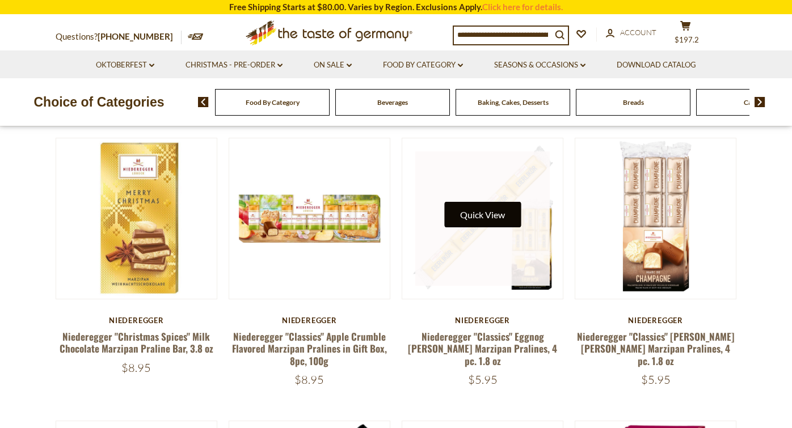
click at [491, 209] on button "Quick View" at bounding box center [482, 215] width 77 height 26
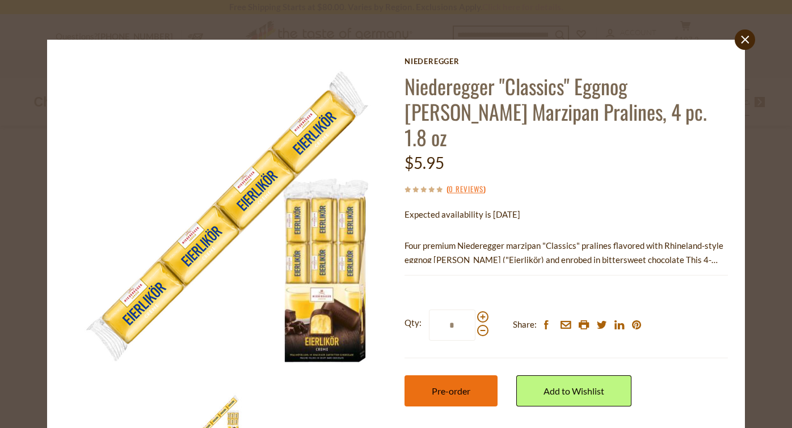
click at [457, 386] on span "Pre-order" at bounding box center [451, 391] width 39 height 11
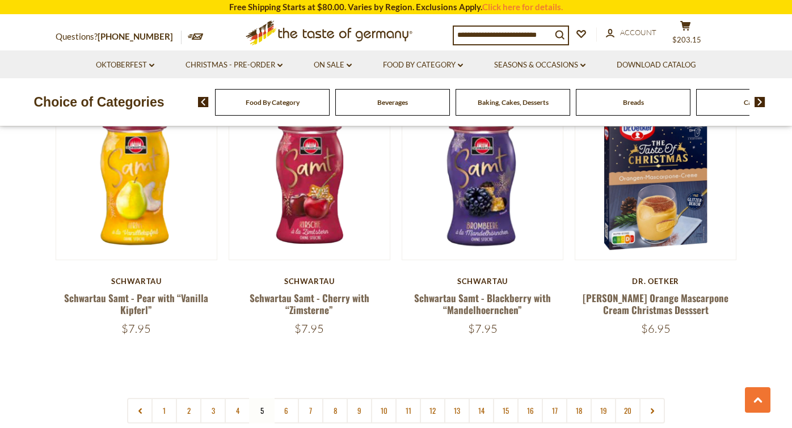
scroll to position [2599, 0]
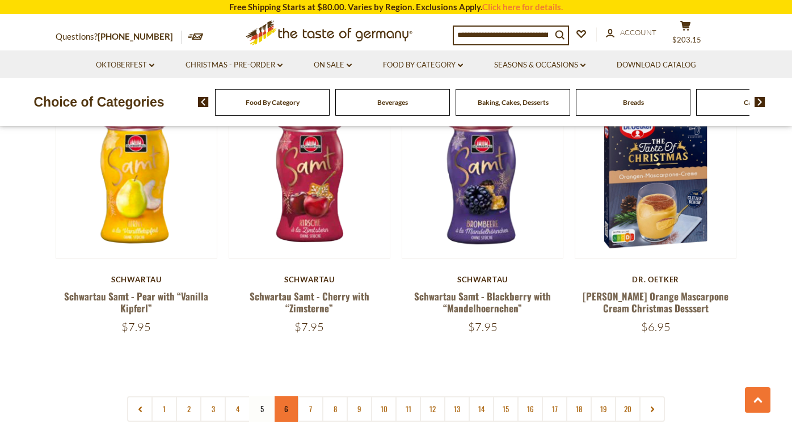
click at [291, 397] on link "6" at bounding box center [287, 410] width 26 height 26
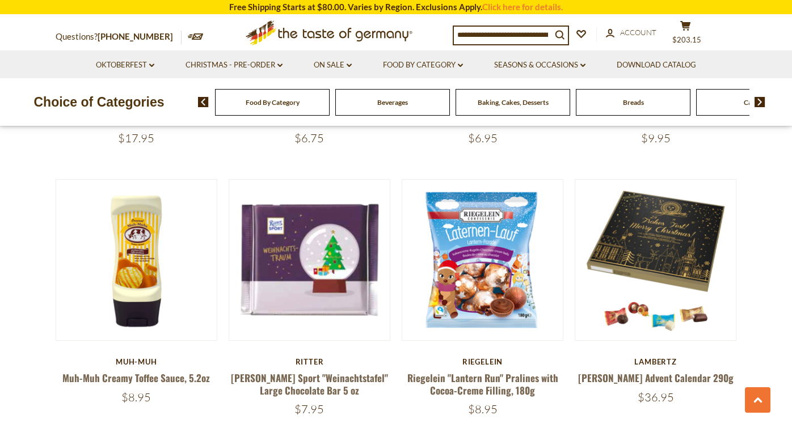
scroll to position [832, 0]
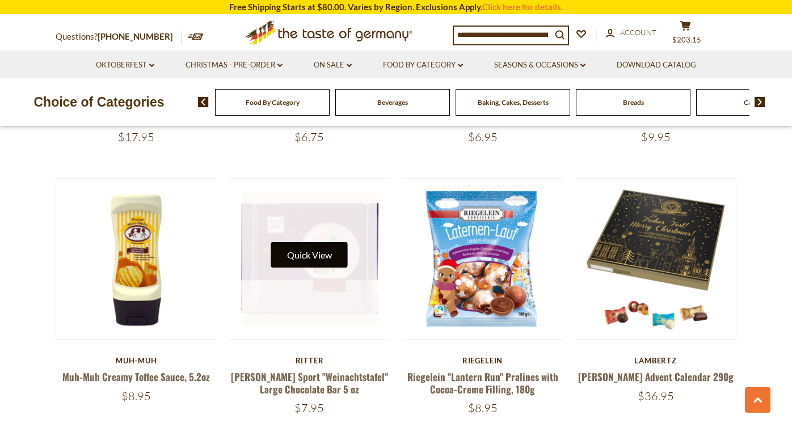
click at [313, 243] on button "Quick View" at bounding box center [309, 255] width 77 height 26
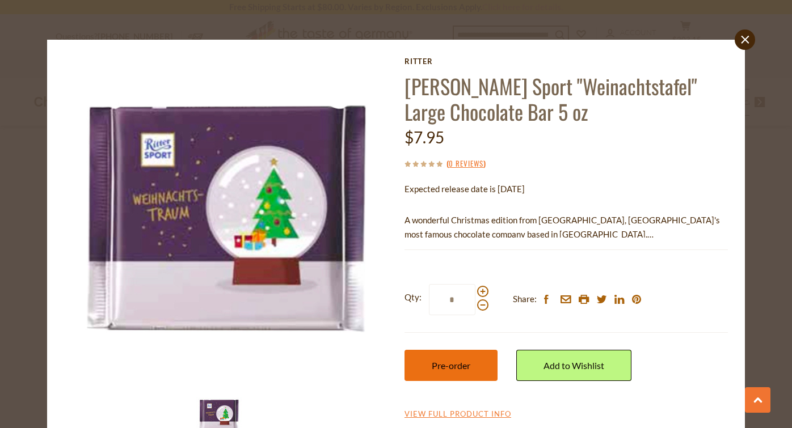
click at [462, 364] on span "Pre-order" at bounding box center [451, 365] width 39 height 11
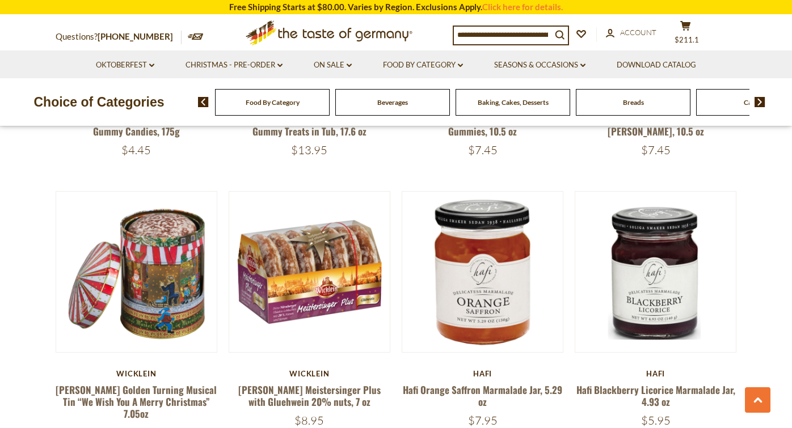
scroll to position [1632, 0]
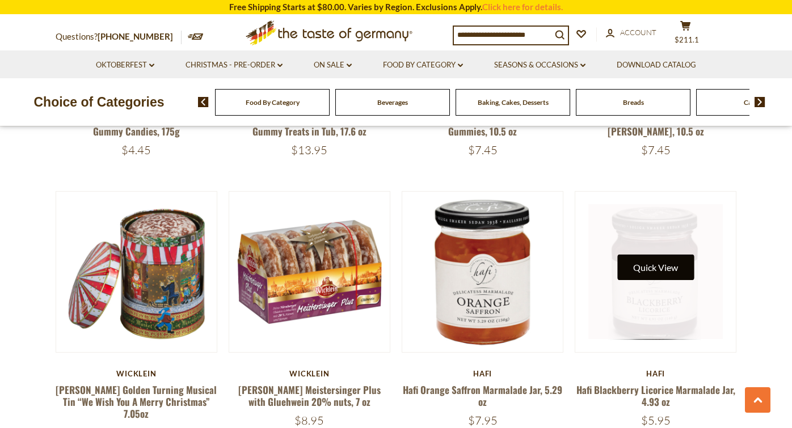
click at [660, 255] on button "Quick View" at bounding box center [655, 268] width 77 height 26
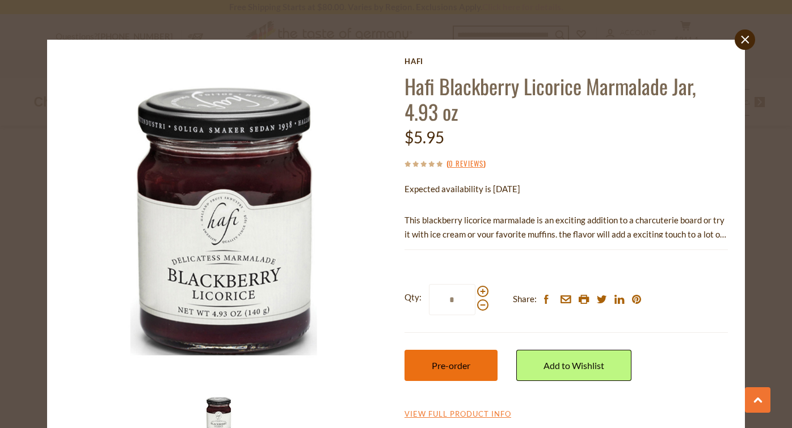
click at [456, 369] on button "Pre-order" at bounding box center [451, 365] width 93 height 31
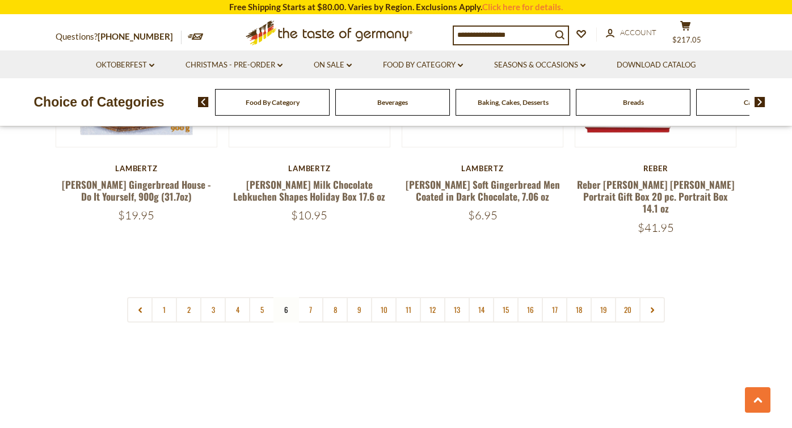
scroll to position [2681, 0]
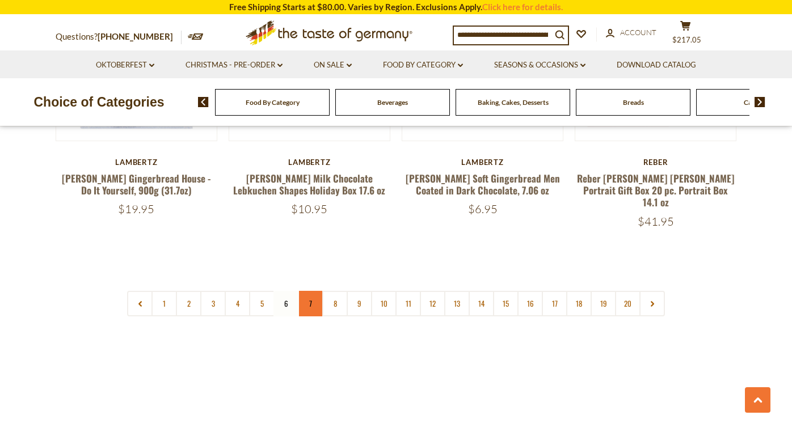
click at [312, 291] on link "7" at bounding box center [311, 304] width 26 height 26
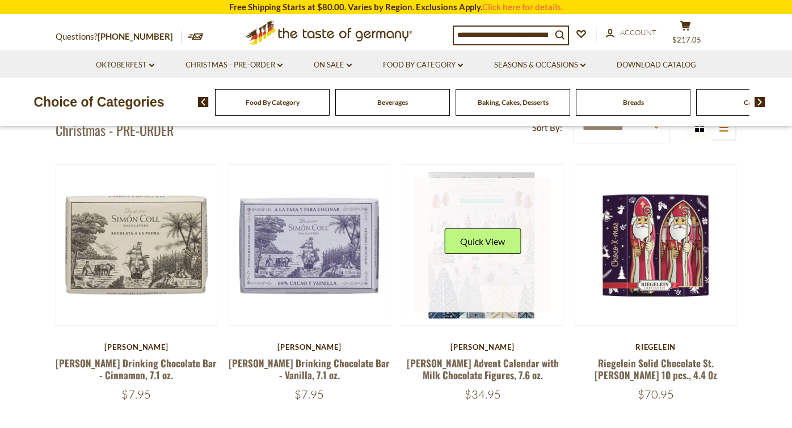
scroll to position [295, 0]
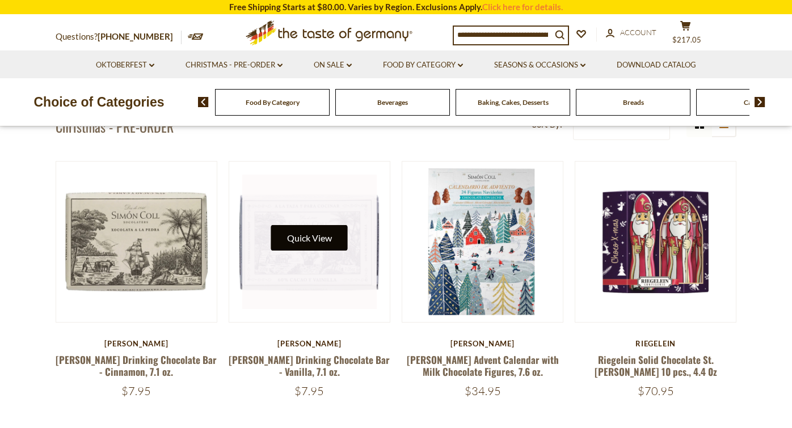
click at [314, 235] on button "Quick View" at bounding box center [309, 238] width 77 height 26
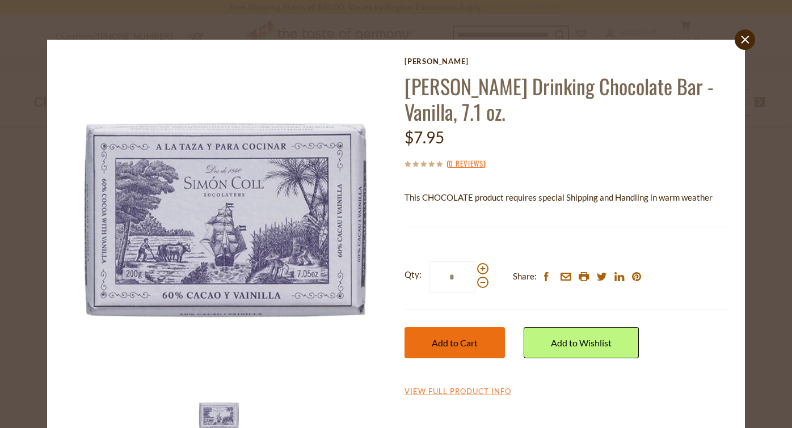
click at [453, 338] on span "Add to Cart" at bounding box center [455, 343] width 46 height 11
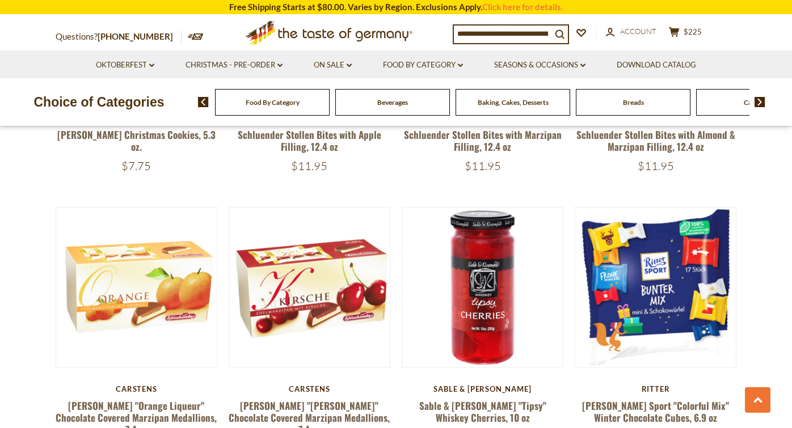
scroll to position [2442, 0]
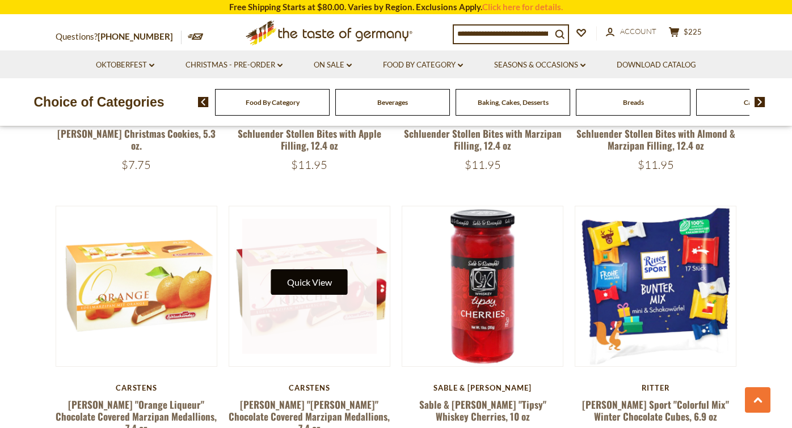
click at [322, 270] on button "Quick View" at bounding box center [309, 283] width 77 height 26
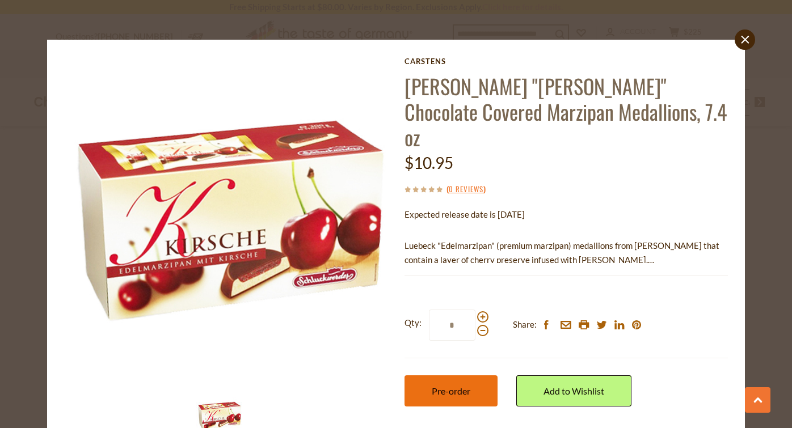
click at [473, 376] on button "Pre-order" at bounding box center [451, 391] width 93 height 31
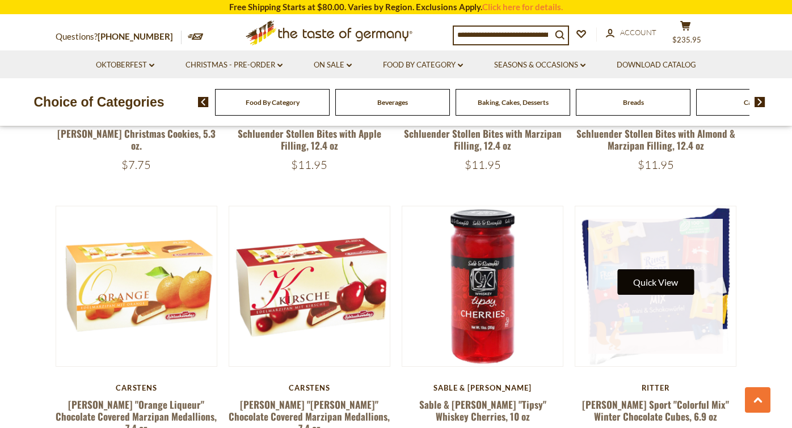
click at [657, 270] on button "Quick View" at bounding box center [655, 283] width 77 height 26
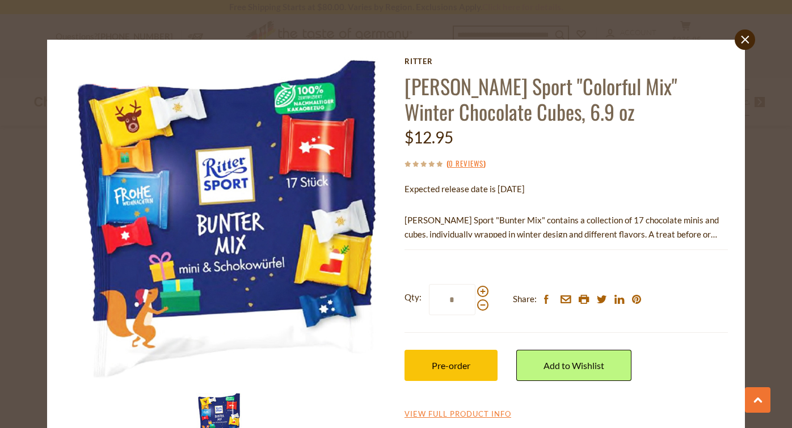
click at [684, 229] on p "Ritter Sport "Bunter Mix" contains a collection of 17 chocolate minis and cubes…" at bounding box center [566, 227] width 323 height 28
click at [558, 242] on div "Current stock: 0" at bounding box center [566, 241] width 323 height 7
click at [543, 234] on p "Ritter Sport "Bunter Mix" contains a collection of 17 chocolate minis and cubes…" at bounding box center [566, 227] width 323 height 28
click at [468, 410] on link "View Full Product Info" at bounding box center [458, 415] width 107 height 10
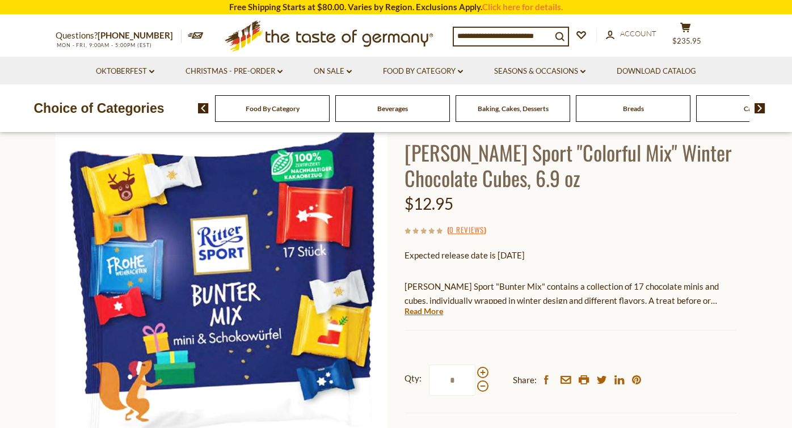
scroll to position [95, 0]
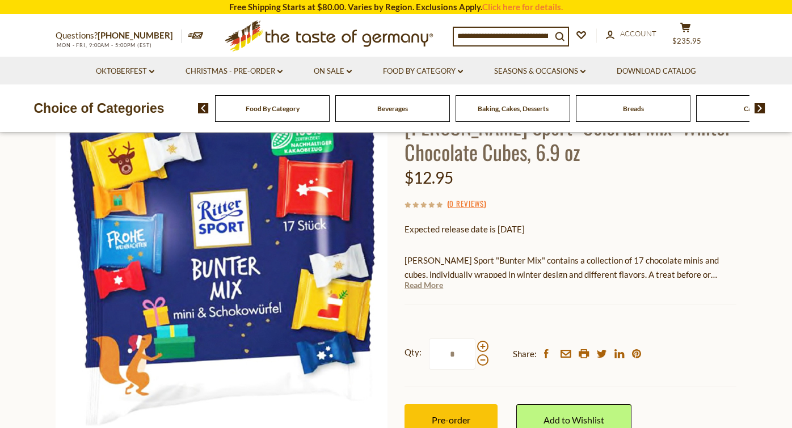
click at [418, 284] on link "Read More" at bounding box center [424, 285] width 39 height 11
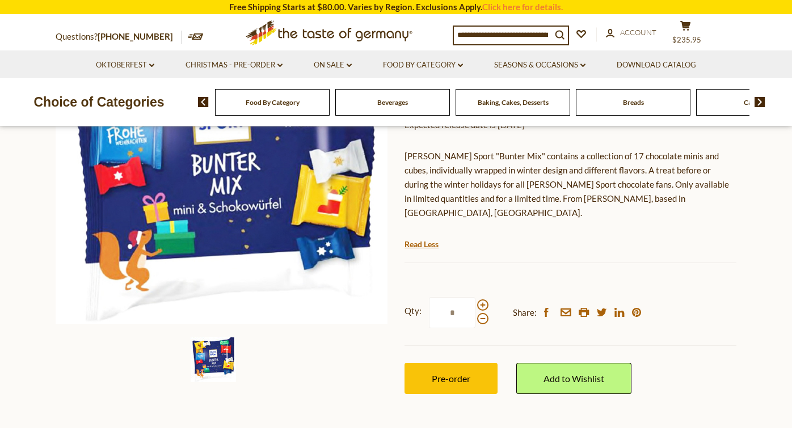
scroll to position [194, 0]
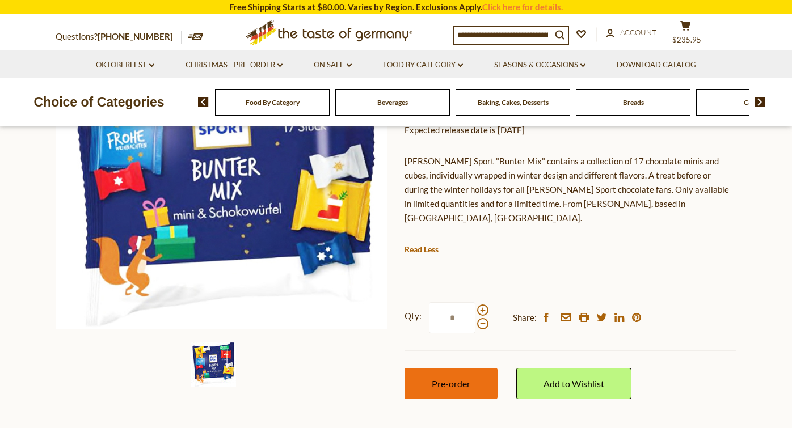
click at [444, 378] on span "Pre-order" at bounding box center [451, 383] width 39 height 11
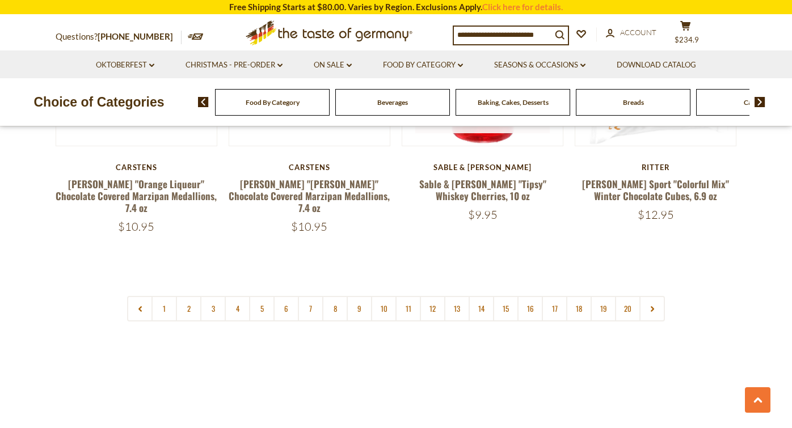
scroll to position [2765, 0]
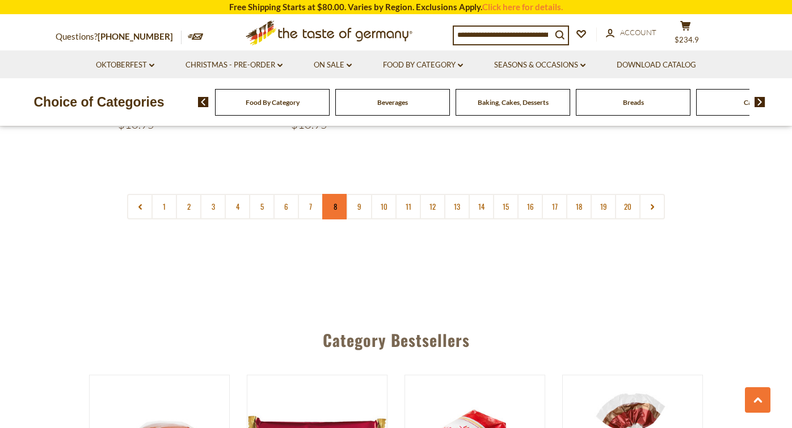
click at [333, 194] on link "8" at bounding box center [335, 207] width 26 height 26
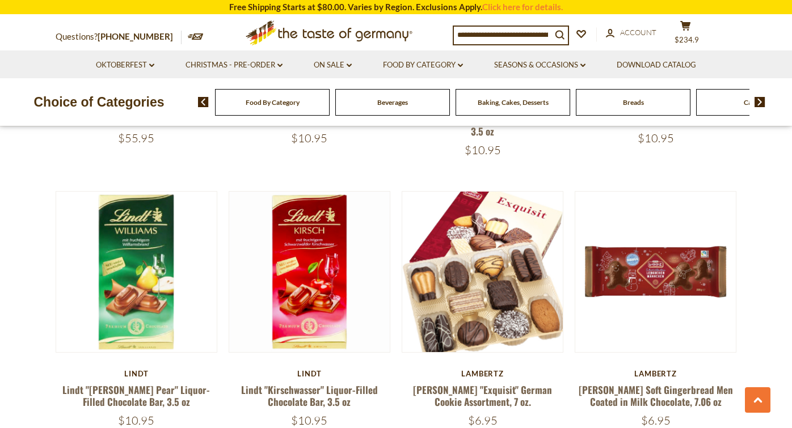
scroll to position [1121, 0]
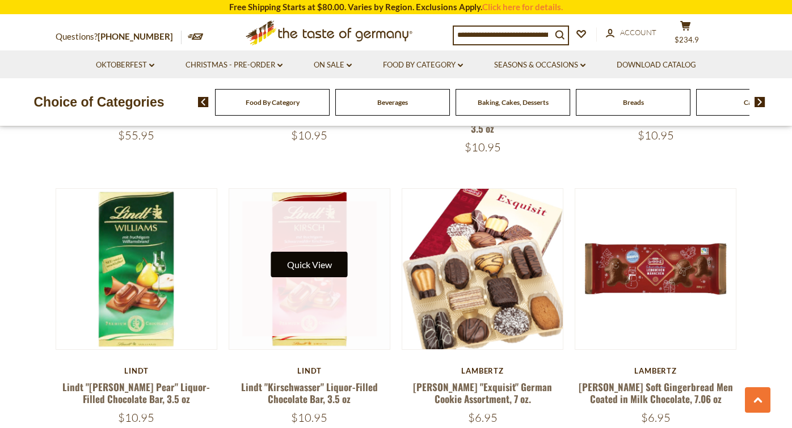
click at [309, 254] on button "Quick View" at bounding box center [309, 265] width 77 height 26
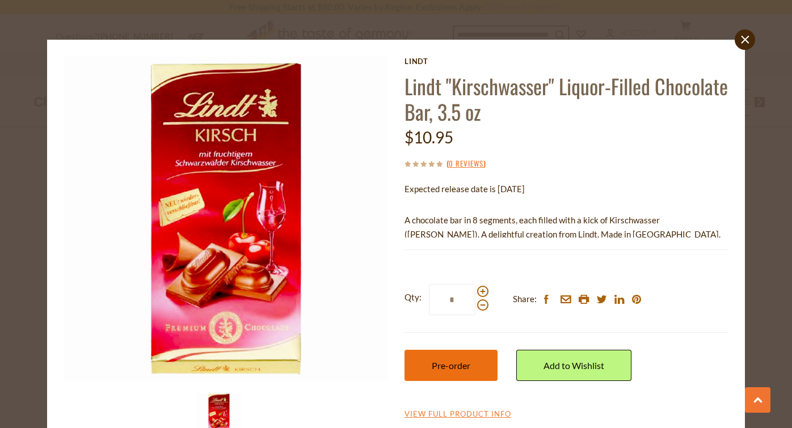
click at [466, 360] on span "Pre-order" at bounding box center [451, 365] width 39 height 11
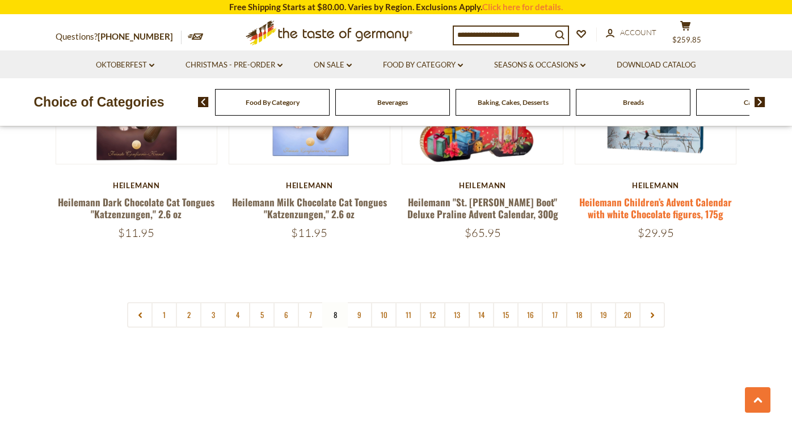
scroll to position [2676, 0]
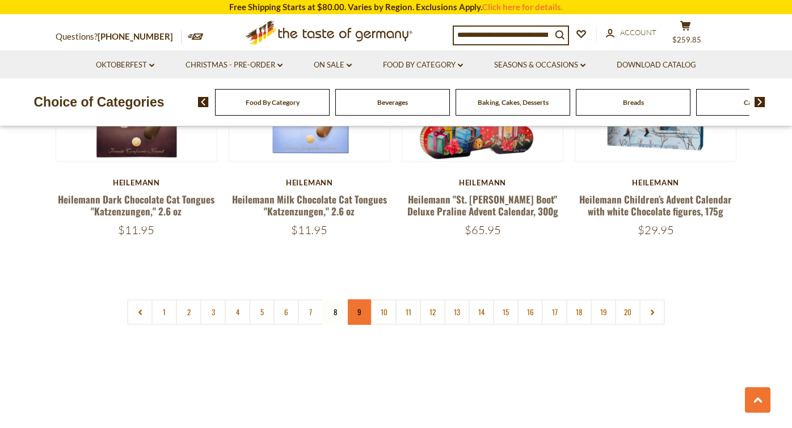
click at [358, 300] on link "9" at bounding box center [360, 313] width 26 height 26
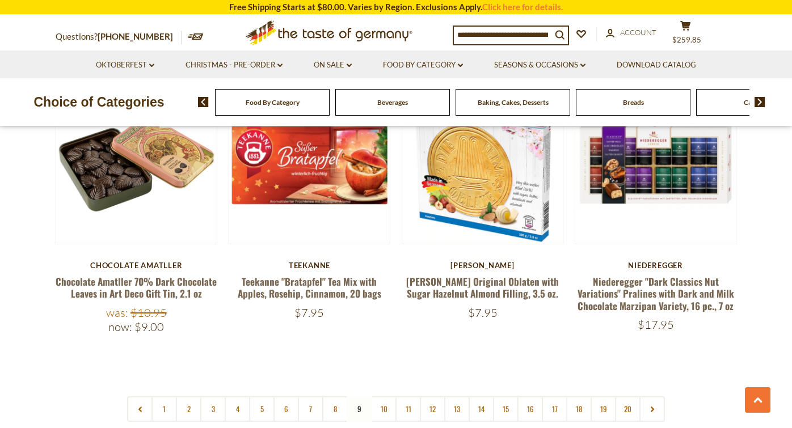
scroll to position [2605, 0]
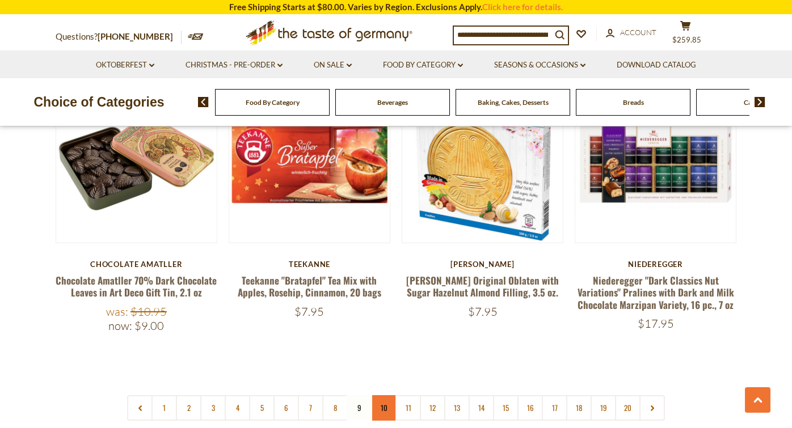
click at [384, 396] on link "10" at bounding box center [384, 409] width 26 height 26
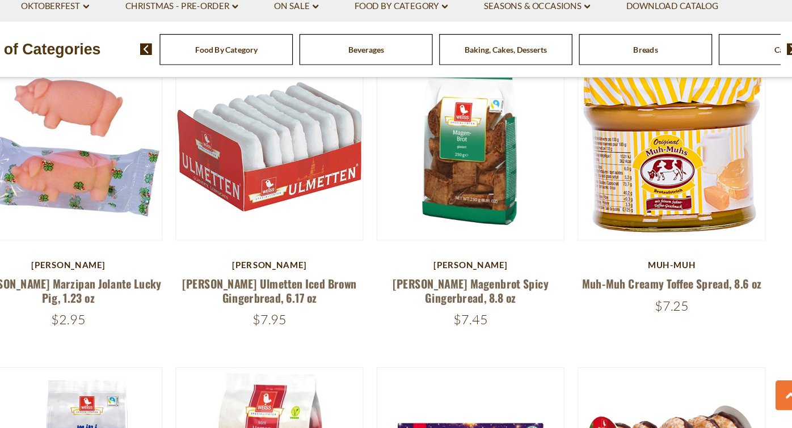
scroll to position [2323, 0]
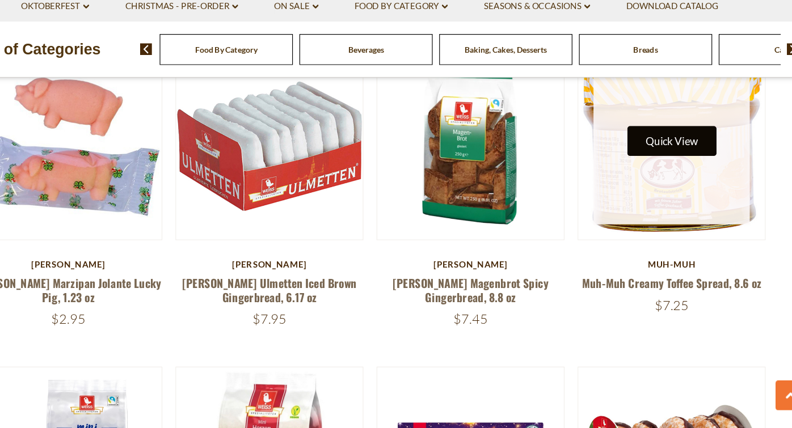
click at [617, 169] on button "Quick View" at bounding box center [655, 182] width 77 height 26
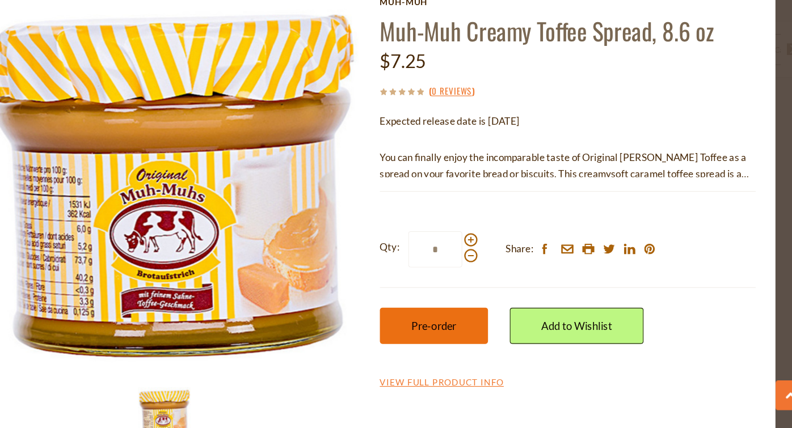
click at [405, 325] on button "Pre-order" at bounding box center [451, 340] width 93 height 31
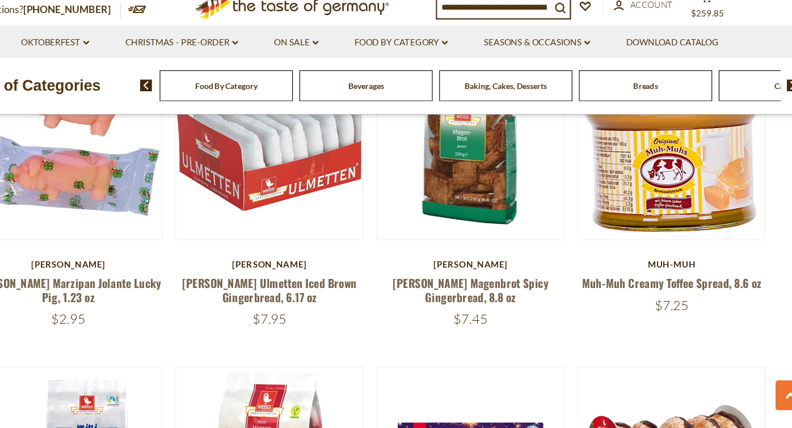
scroll to position [2145, 0]
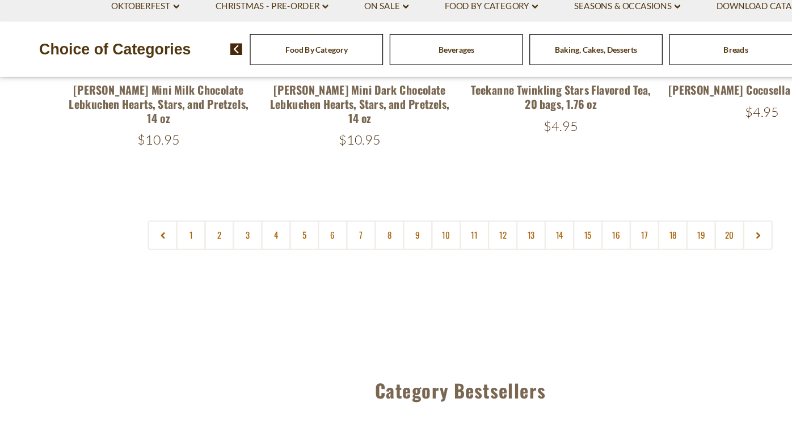
scroll to position [2761, 0]
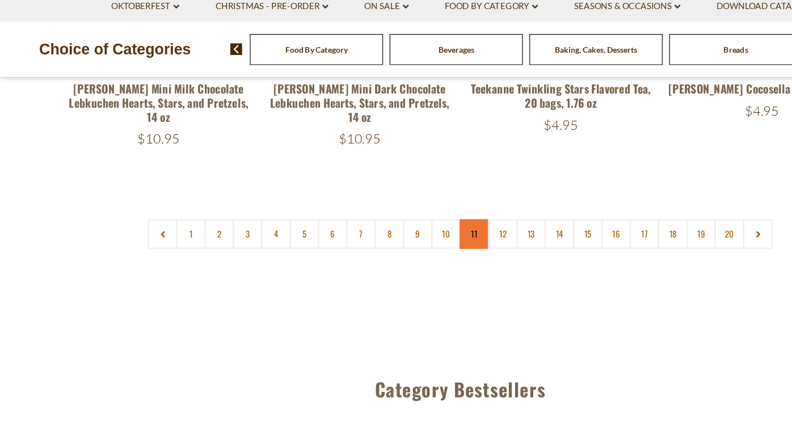
click at [410, 249] on link "11" at bounding box center [409, 262] width 26 height 26
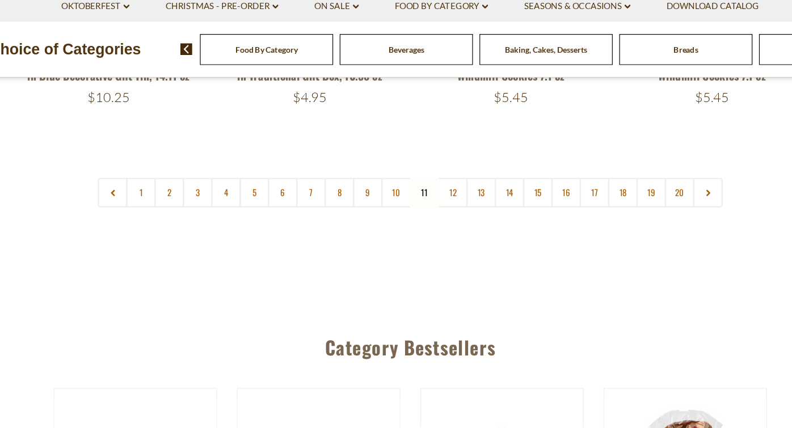
scroll to position [2790, 0]
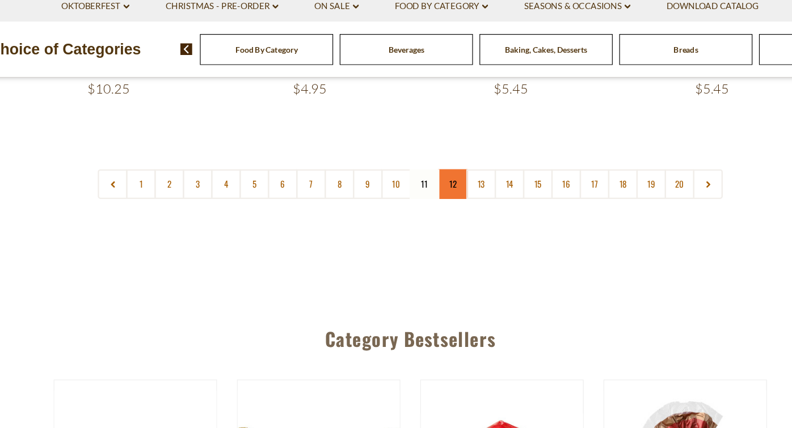
click at [420, 205] on link "12" at bounding box center [433, 218] width 26 height 26
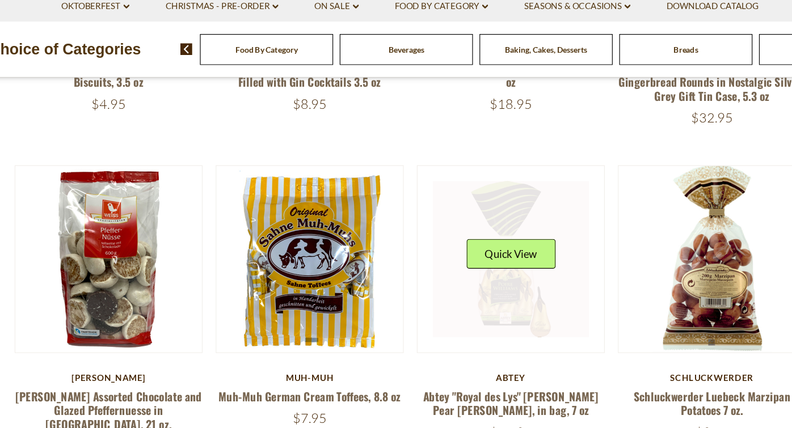
scroll to position [1940, 0]
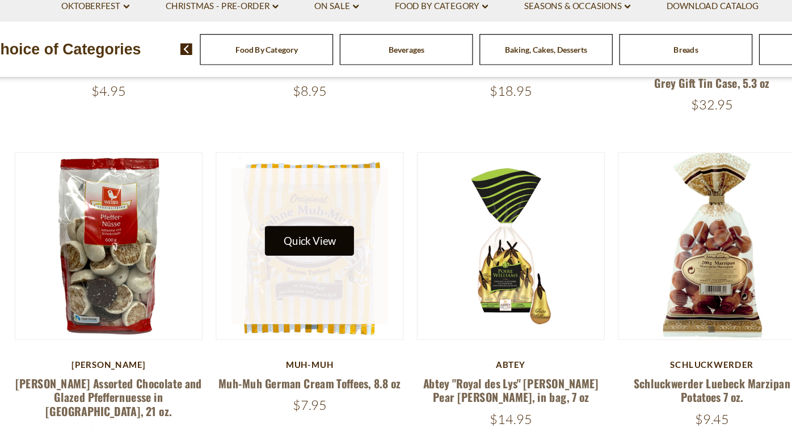
click at [271, 254] on button "Quick View" at bounding box center [309, 267] width 77 height 26
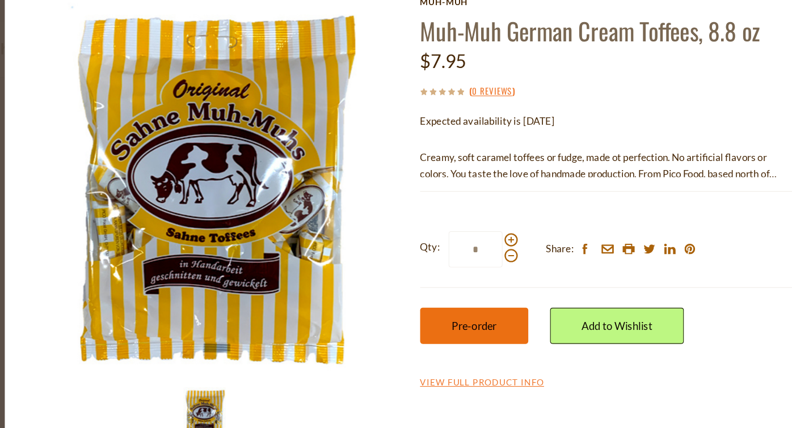
click at [432, 335] on span "Pre-order" at bounding box center [451, 340] width 39 height 11
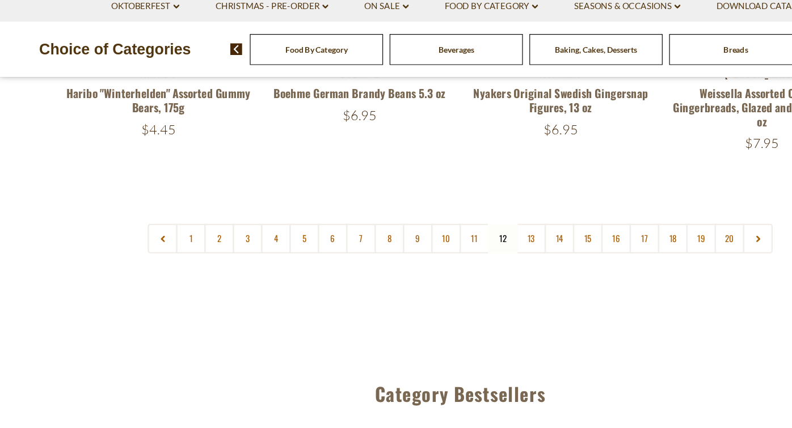
scroll to position [2759, 0]
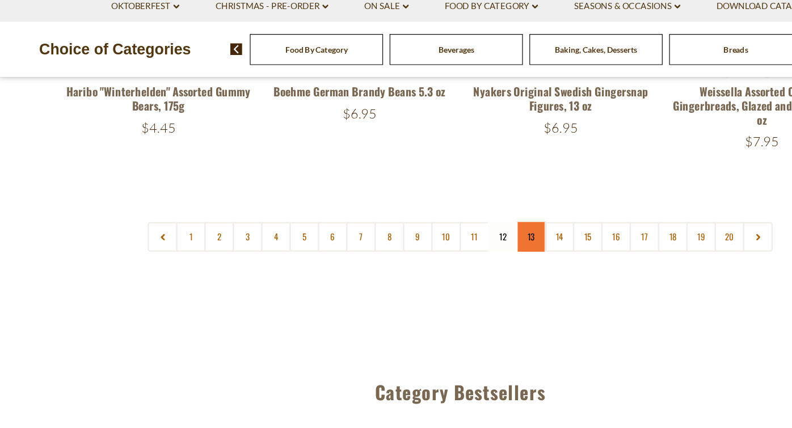
click at [458, 251] on link "13" at bounding box center [457, 264] width 26 height 26
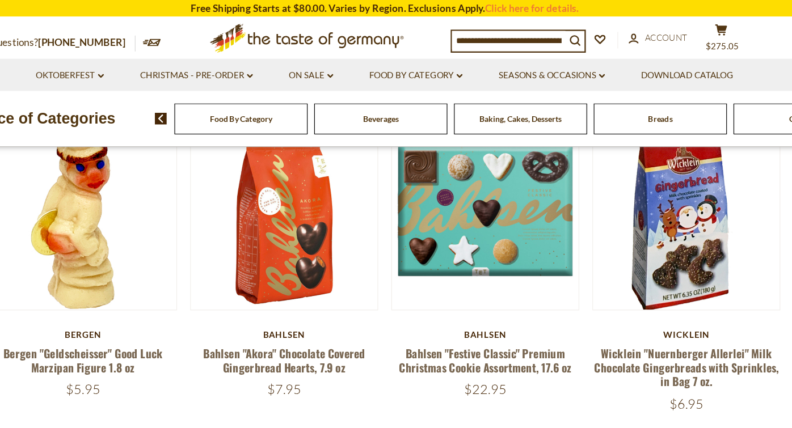
scroll to position [603, 0]
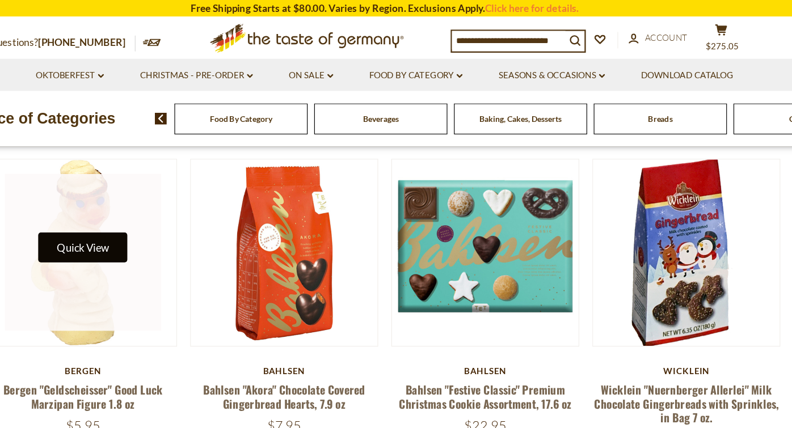
click at [98, 211] on button "Quick View" at bounding box center [136, 213] width 77 height 26
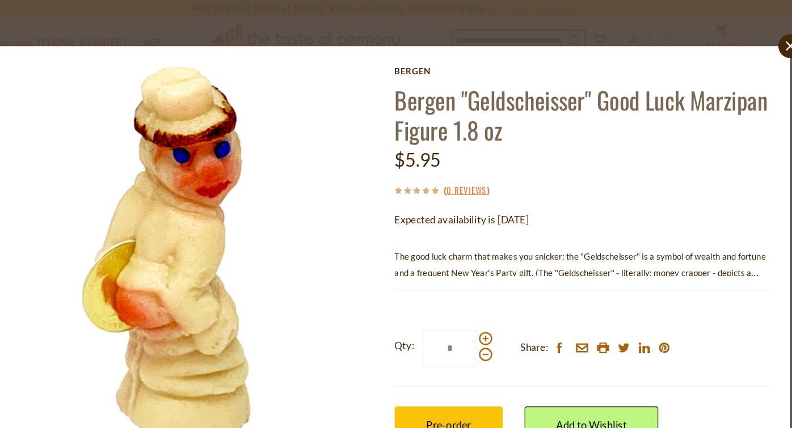
scroll to position [0, 0]
click at [432, 363] on span "Pre-order" at bounding box center [451, 365] width 39 height 11
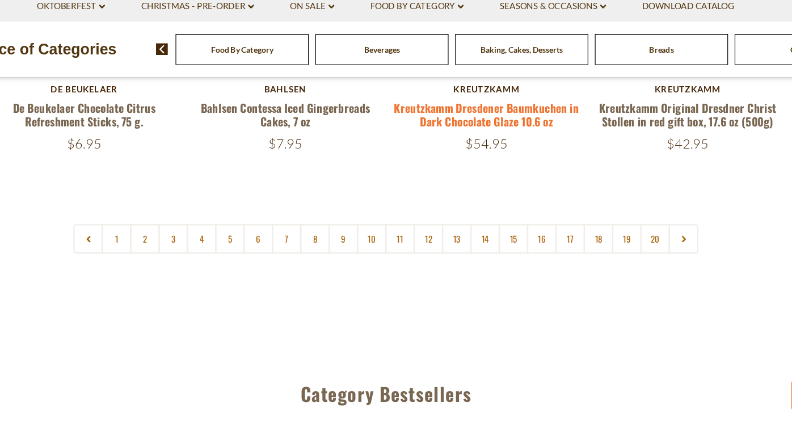
scroll to position [2787, 0]
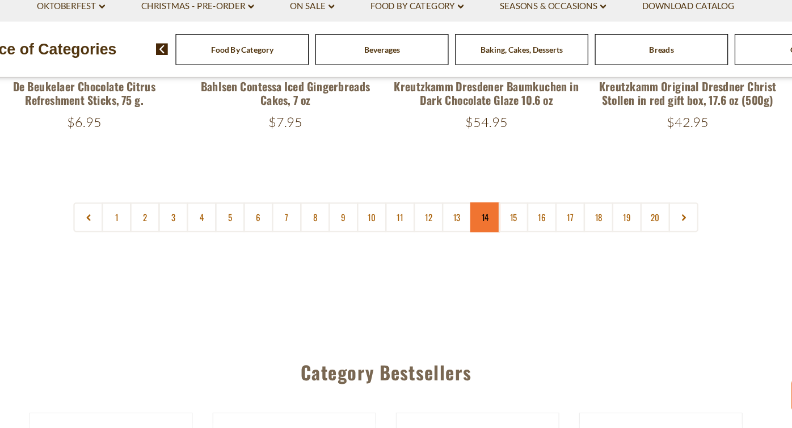
click at [469, 234] on link "14" at bounding box center [482, 247] width 26 height 26
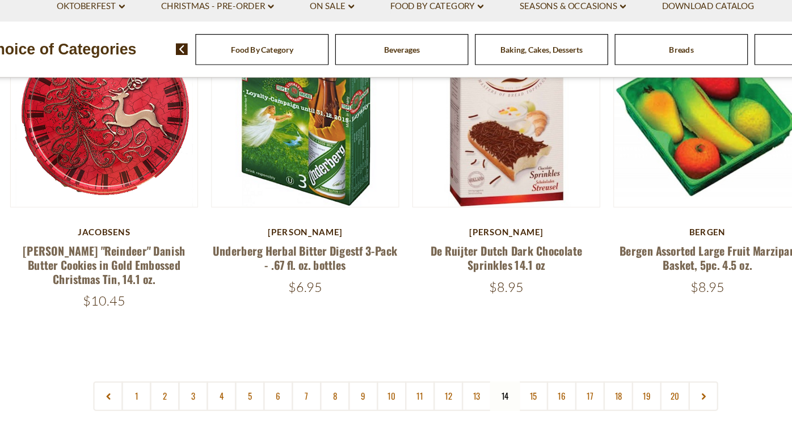
scroll to position [2617, 0]
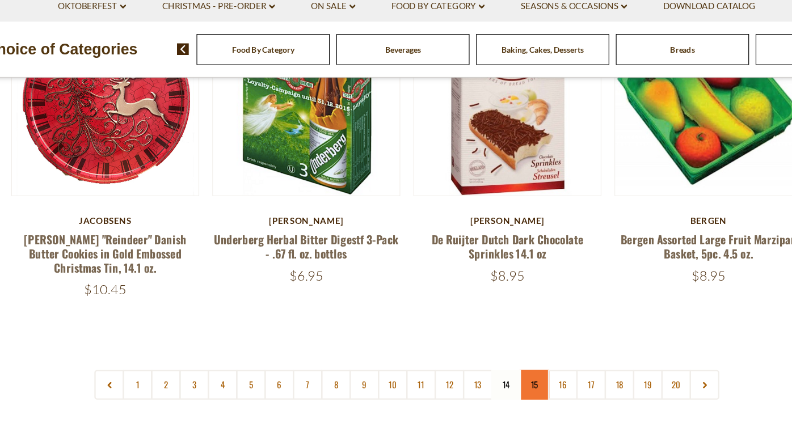
click at [493, 378] on link "15" at bounding box center [506, 391] width 26 height 26
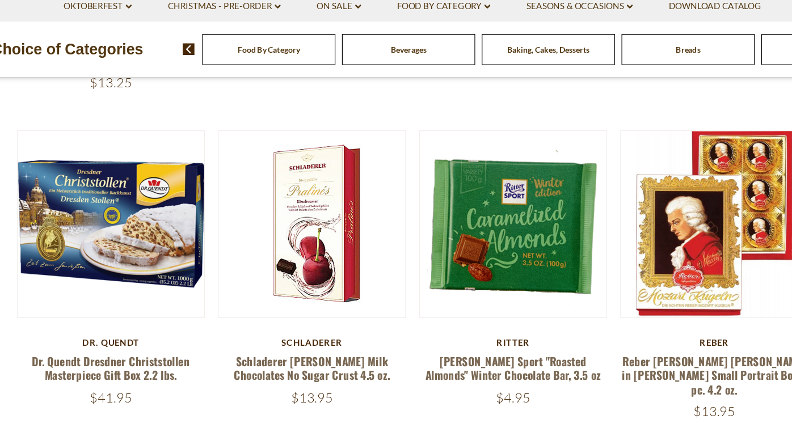
scroll to position [2269, 0]
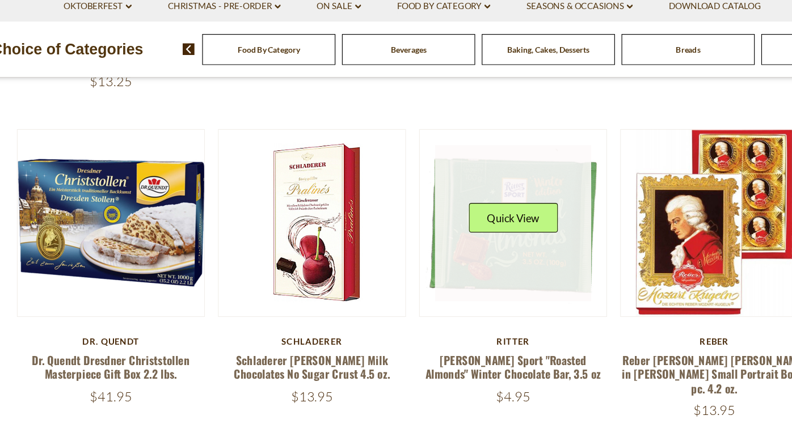
click at [424, 184] on link at bounding box center [482, 251] width 135 height 135
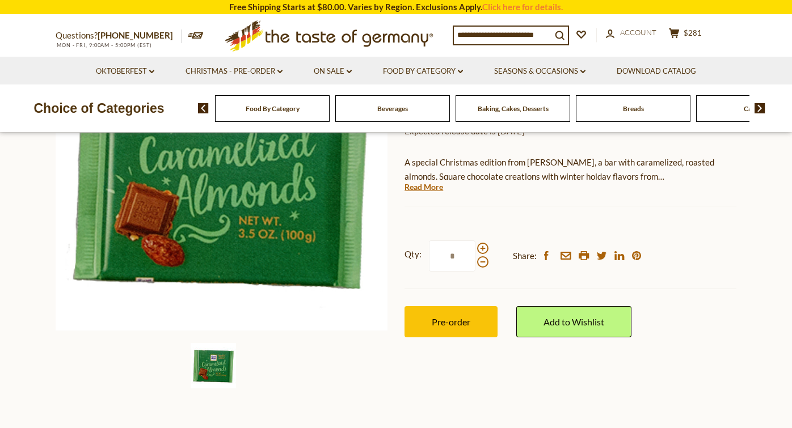
scroll to position [217, 0]
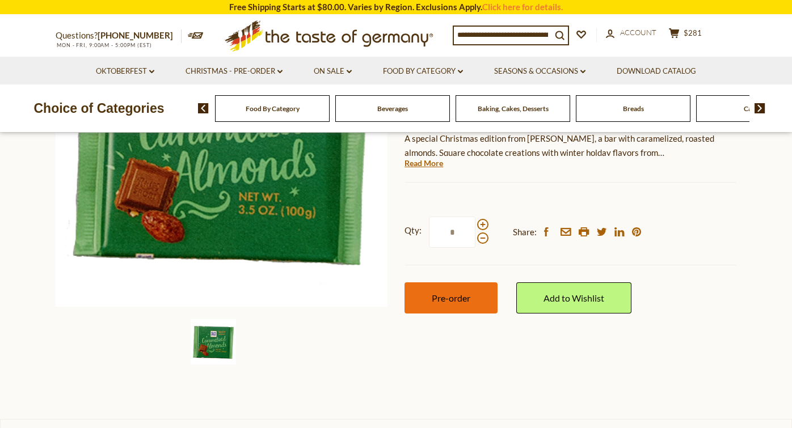
click at [453, 296] on span "Pre-order" at bounding box center [451, 298] width 39 height 11
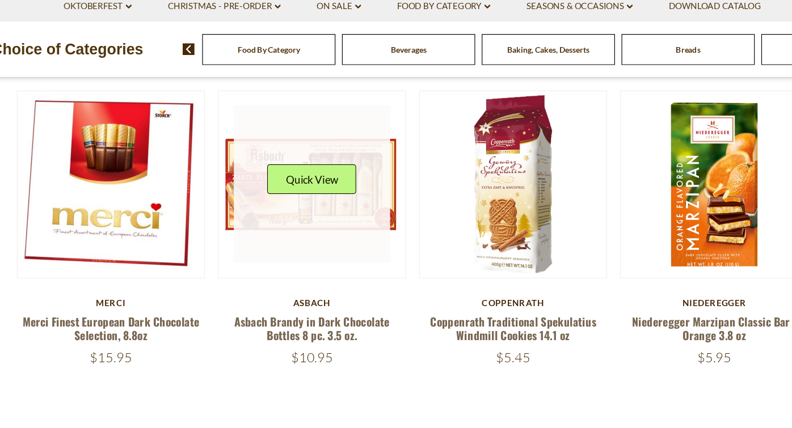
scroll to position [2593, 0]
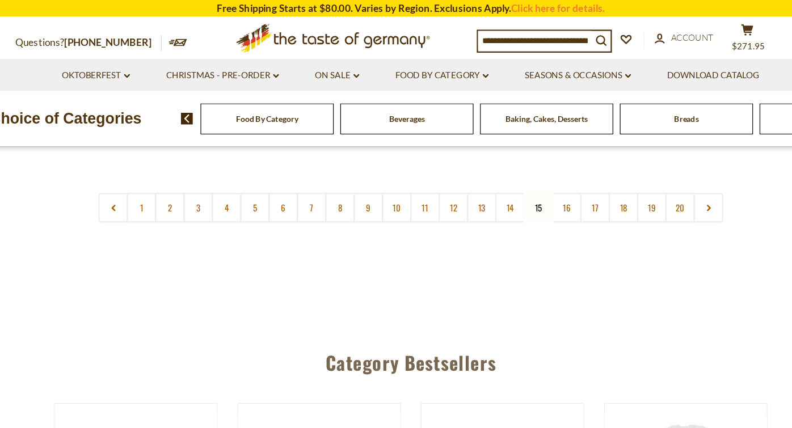
scroll to position [2842, 0]
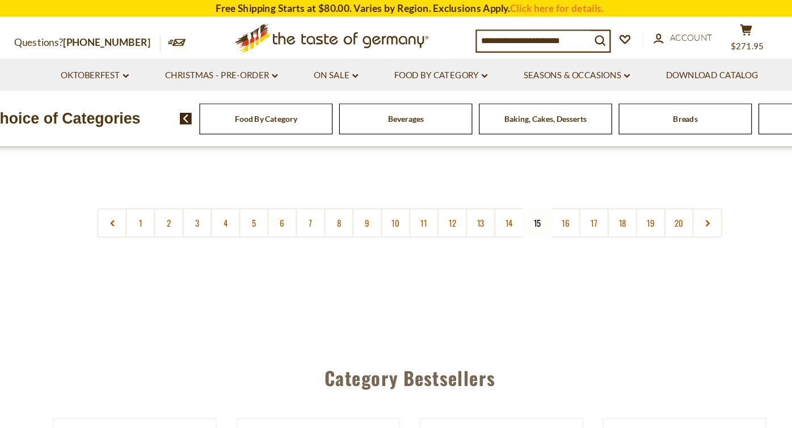
click at [465, 179] on nav "1 2 3 4 5 6 7 8 9 10 11 12 13 14 15 16 17 18 19 20" at bounding box center [396, 192] width 538 height 26
click at [461, 179] on nav "1 2 3 4 5 6 7 8 9 10 11 12 13 14 15 16 17 18 19 20" at bounding box center [396, 192] width 538 height 26
click at [518, 179] on link "16" at bounding box center [531, 192] width 26 height 26
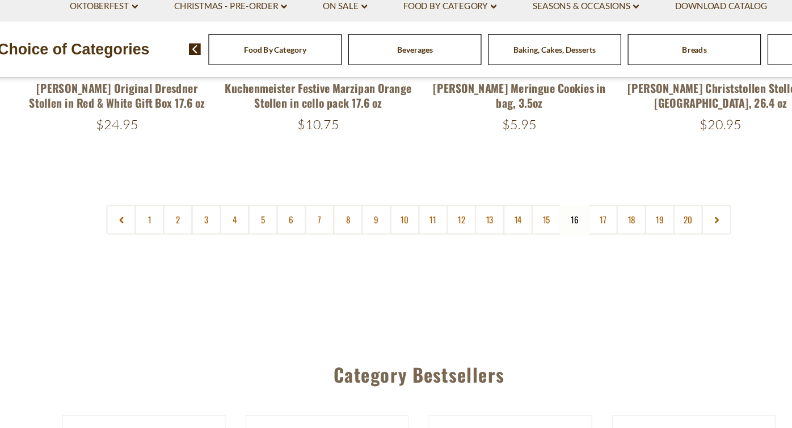
scroll to position [2710, 0]
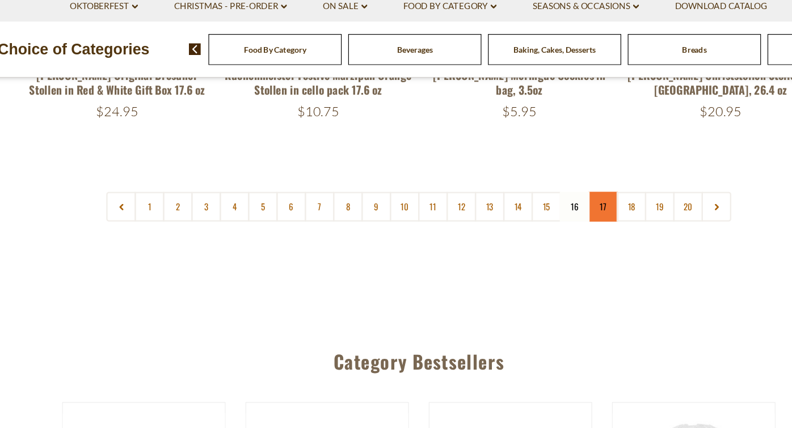
click at [542, 225] on link "17" at bounding box center [555, 238] width 26 height 26
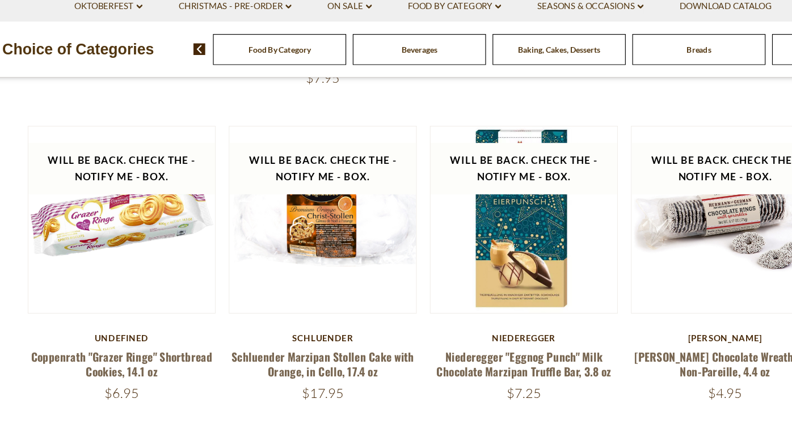
scroll to position [2483, 0]
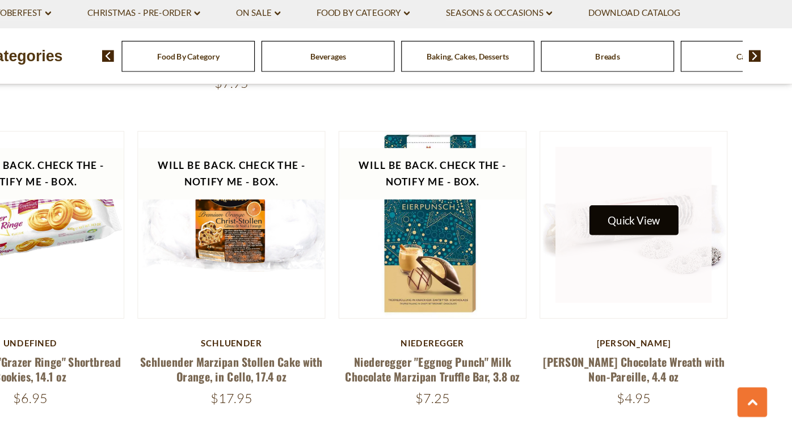
click at [617, 231] on button "Quick View" at bounding box center [655, 244] width 77 height 26
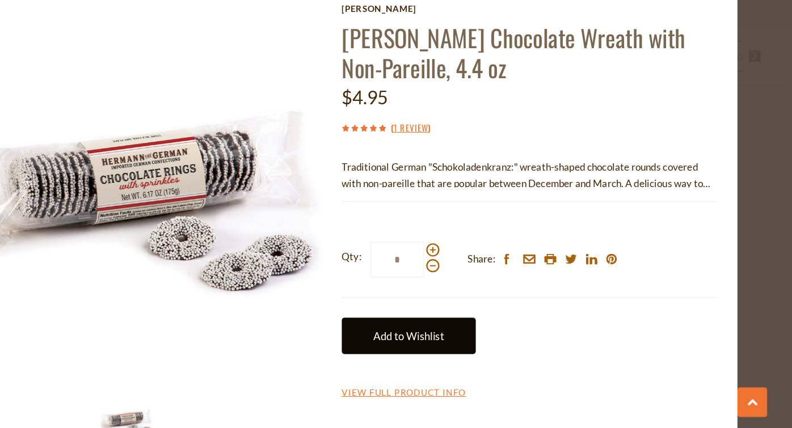
click at [405, 327] on link "Add to Wishlist" at bounding box center [462, 342] width 115 height 31
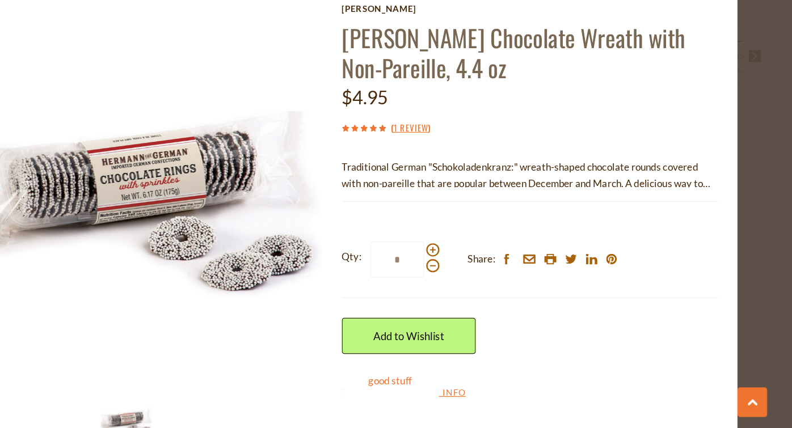
click at [427, 376] on link "good stuff" at bounding box center [445, 381] width 37 height 10
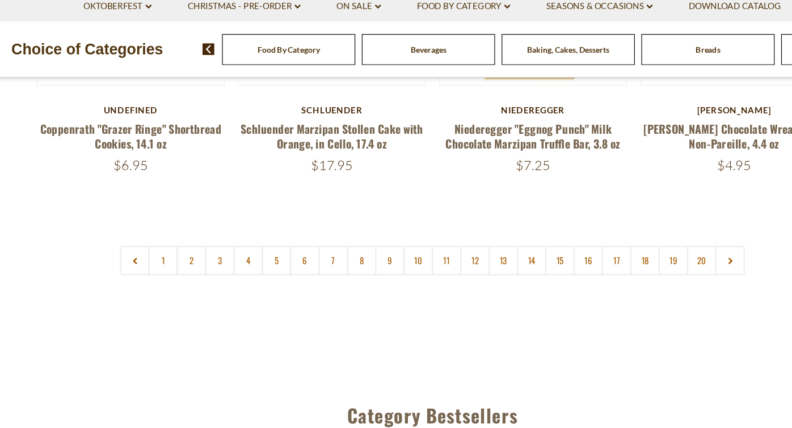
scroll to position [2708, 0]
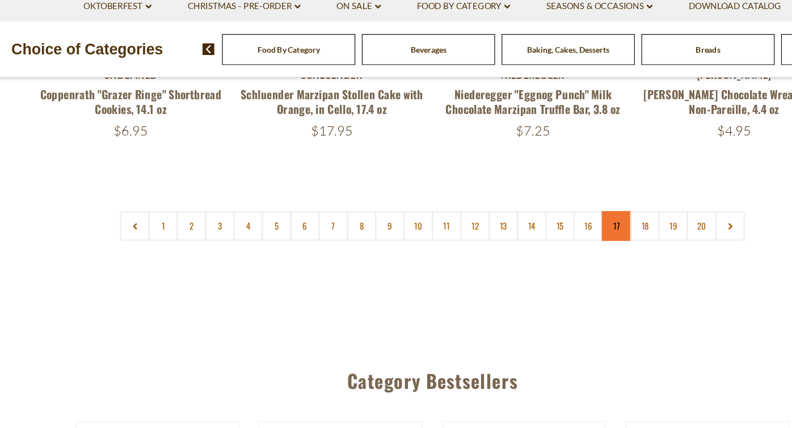
click at [542, 242] on link "17" at bounding box center [555, 255] width 26 height 26
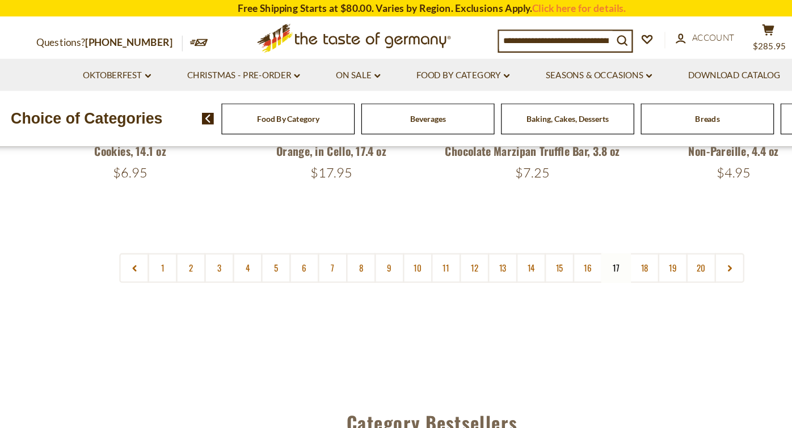
scroll to position [2731, 0]
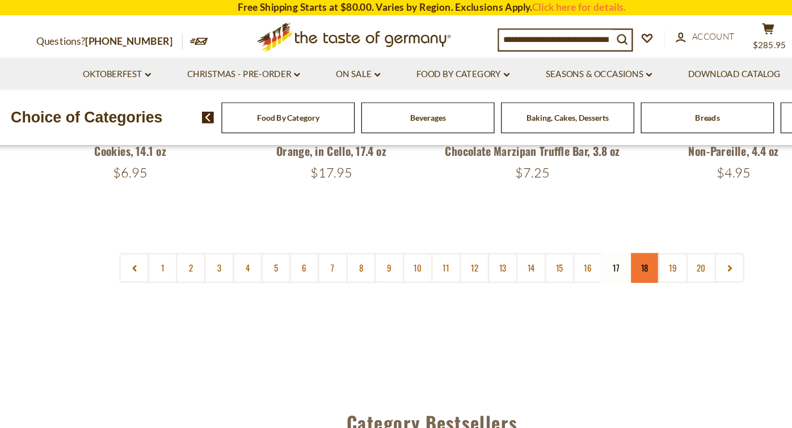
click at [566, 224] on link "18" at bounding box center [579, 232] width 26 height 26
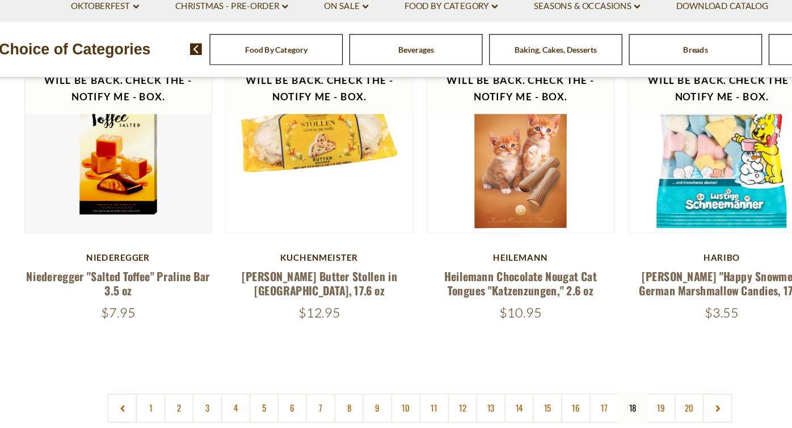
scroll to position [2576, 0]
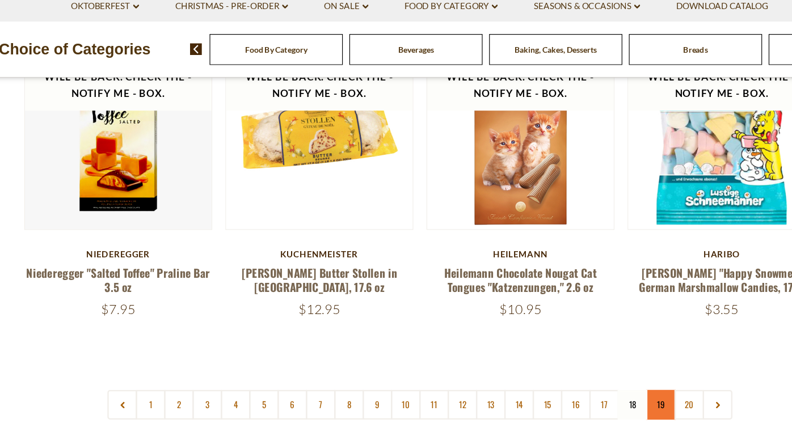
click at [591, 396] on link "19" at bounding box center [604, 409] width 26 height 26
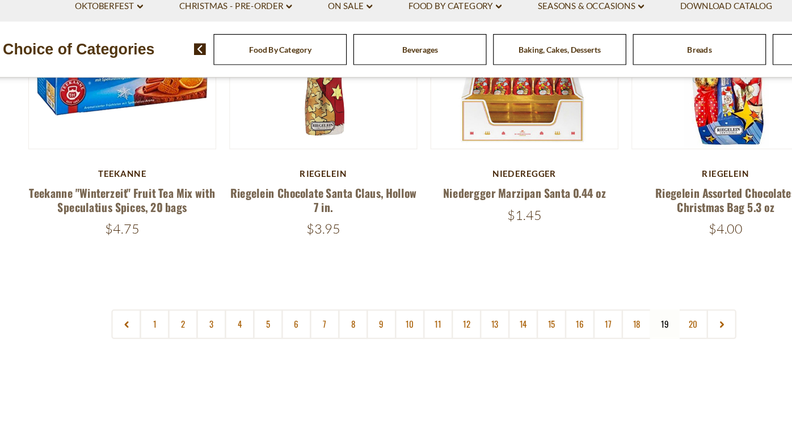
scroll to position [2703, 0]
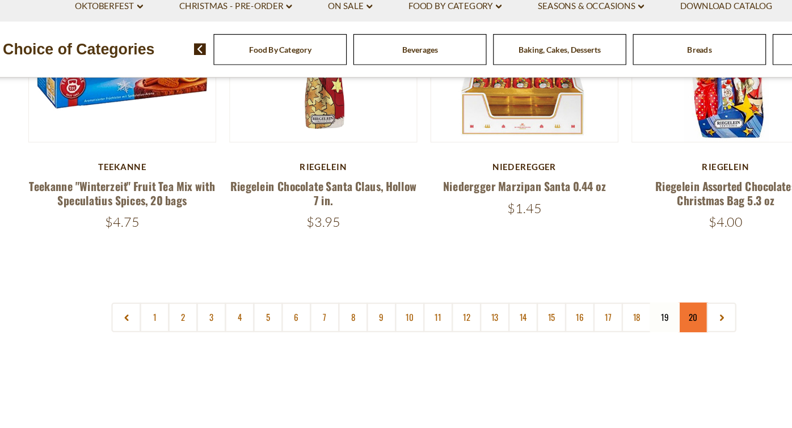
click at [615, 321] on link "20" at bounding box center [628, 334] width 26 height 26
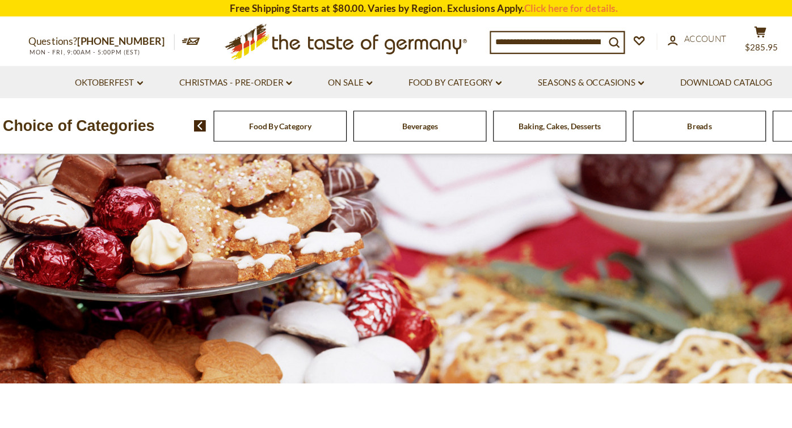
scroll to position [0, 0]
click at [548, 70] on link "Seasons & Occasions dropdown_arrow" at bounding box center [539, 71] width 91 height 12
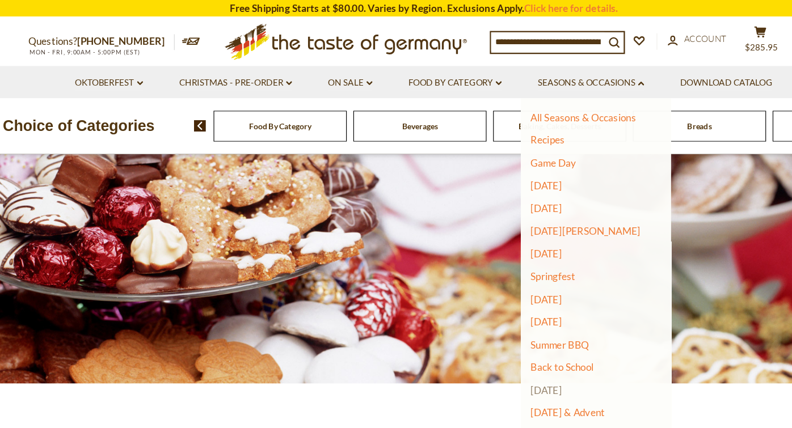
click at [490, 334] on link "[DATE]" at bounding box center [501, 336] width 27 height 10
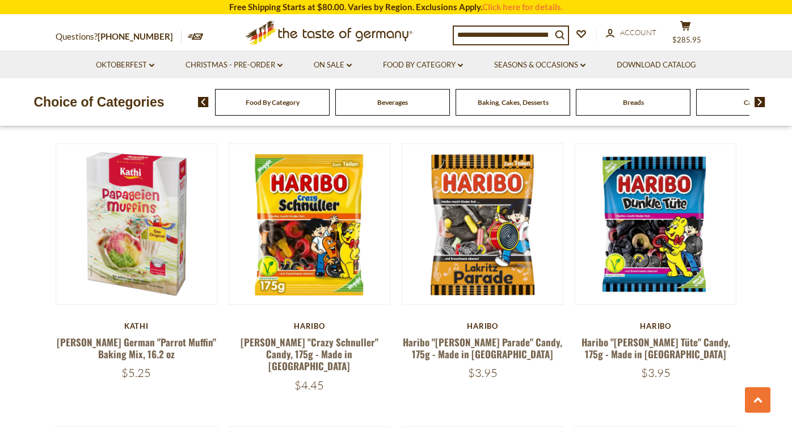
scroll to position [596, 0]
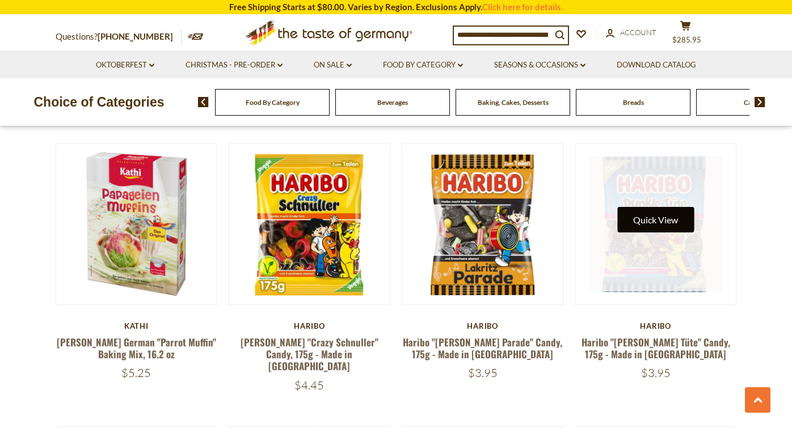
click at [663, 207] on button "Quick View" at bounding box center [655, 220] width 77 height 26
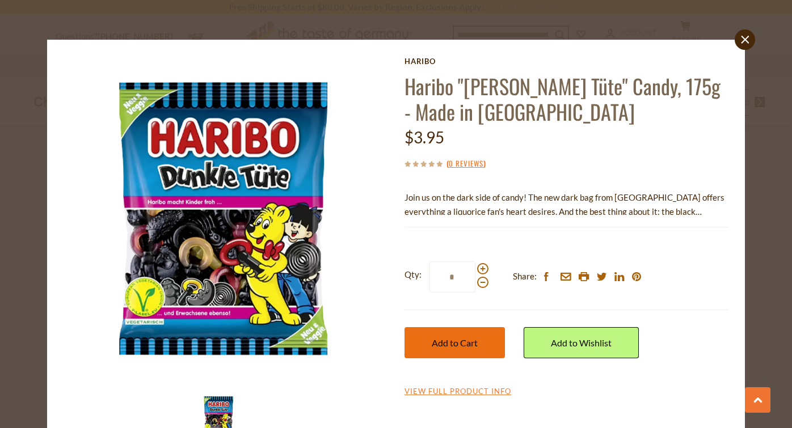
click at [460, 339] on span "Add to Cart" at bounding box center [455, 343] width 46 height 11
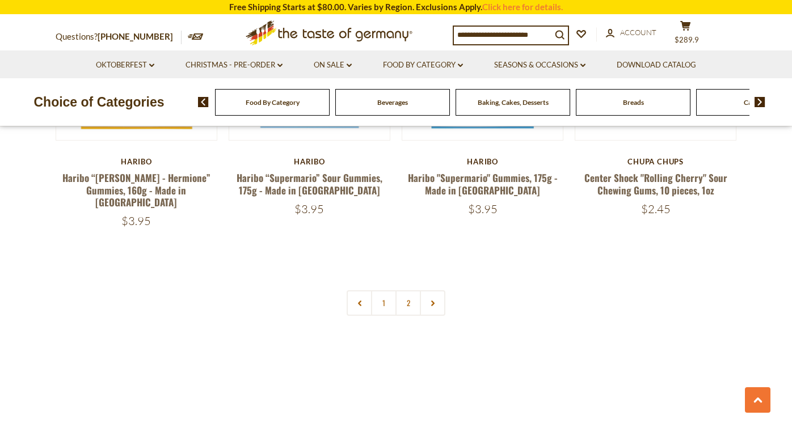
scroll to position [2714, 0]
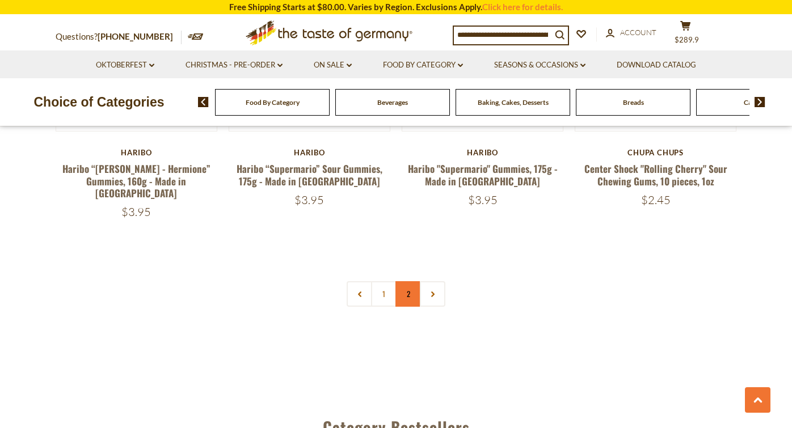
click at [410, 281] on link "2" at bounding box center [409, 294] width 26 height 26
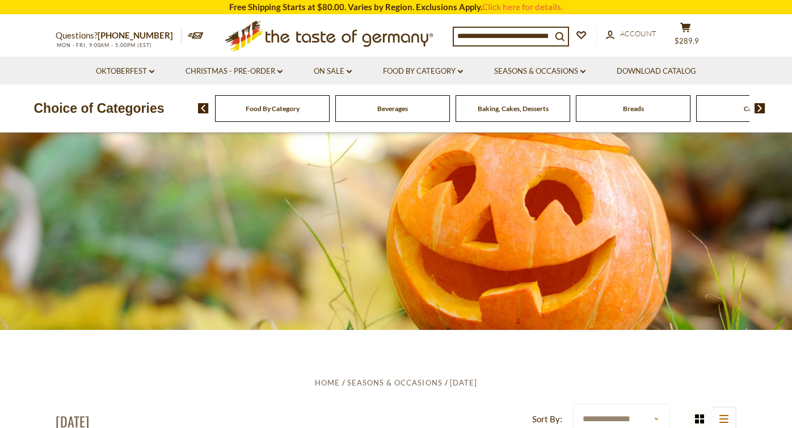
scroll to position [0, 0]
click at [583, 68] on link "Seasons & Occasions dropdown_arrow" at bounding box center [539, 71] width 91 height 12
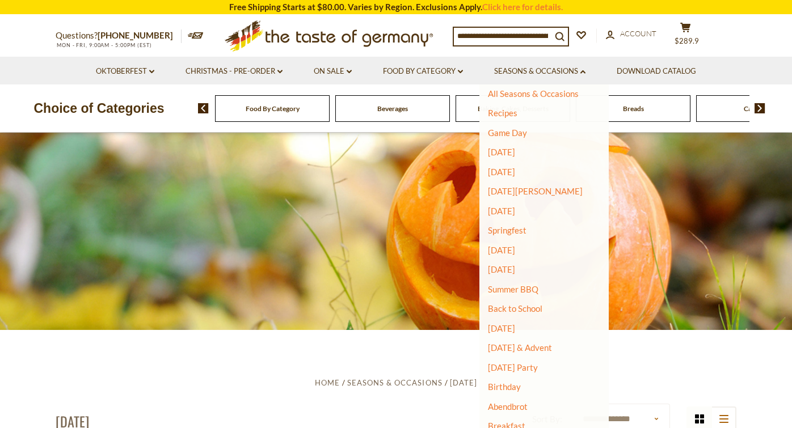
scroll to position [2, 0]
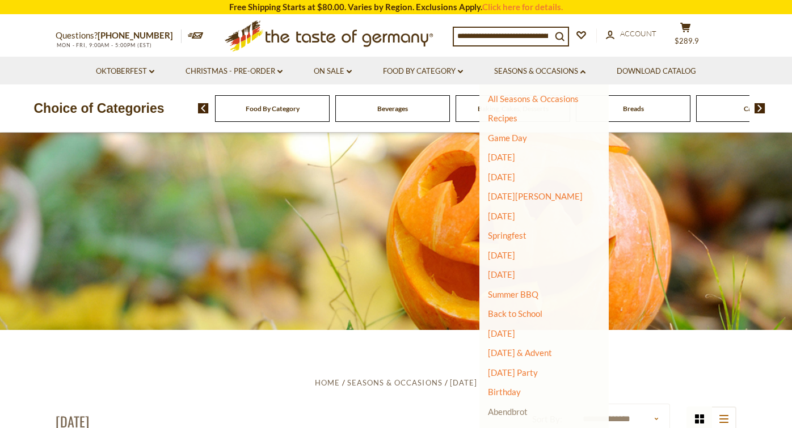
click at [520, 407] on link "Abendbrot" at bounding box center [508, 412] width 40 height 10
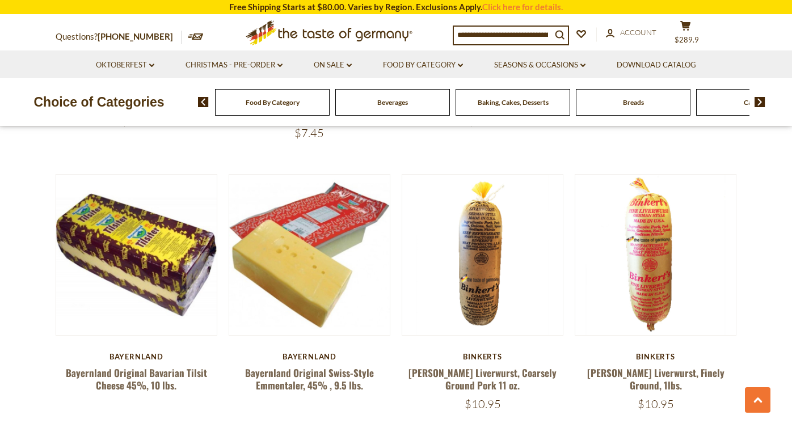
scroll to position [1662, 0]
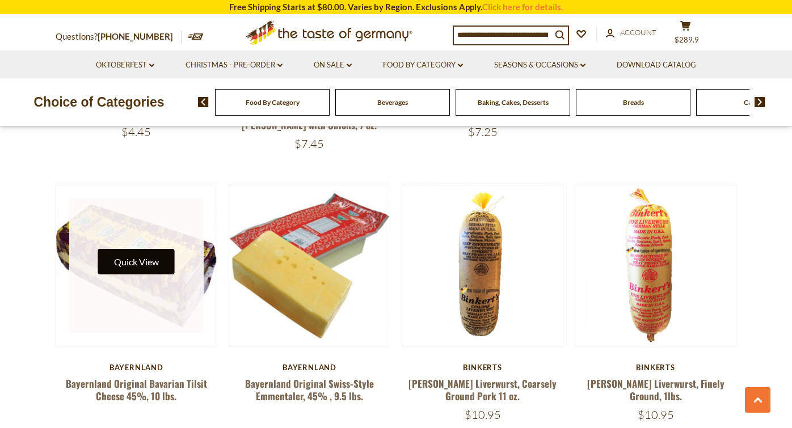
click at [145, 249] on button "Quick View" at bounding box center [136, 262] width 77 height 26
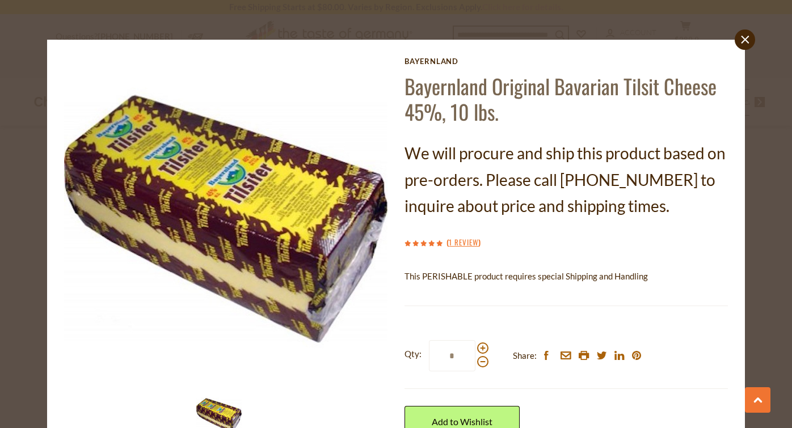
scroll to position [0, 0]
click at [744, 40] on icon "close" at bounding box center [745, 39] width 9 height 9
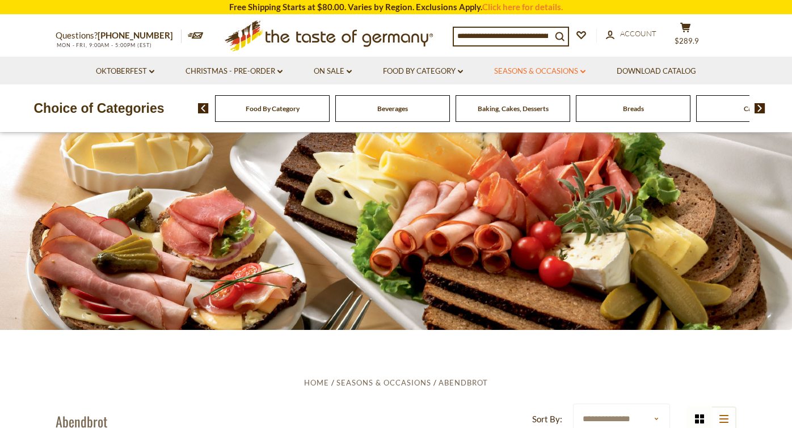
click at [582, 69] on link "Seasons & Occasions dropdown_arrow" at bounding box center [539, 71] width 91 height 12
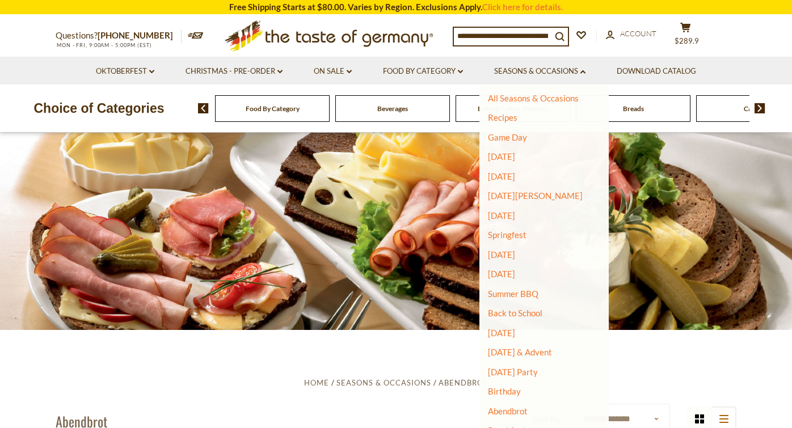
scroll to position [2, 0]
click at [535, 369] on link "[DATE] Party" at bounding box center [513, 373] width 50 height 10
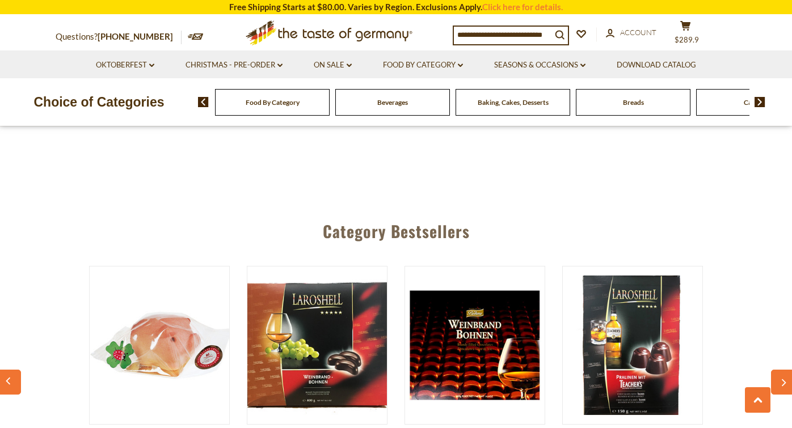
scroll to position [2585, 0]
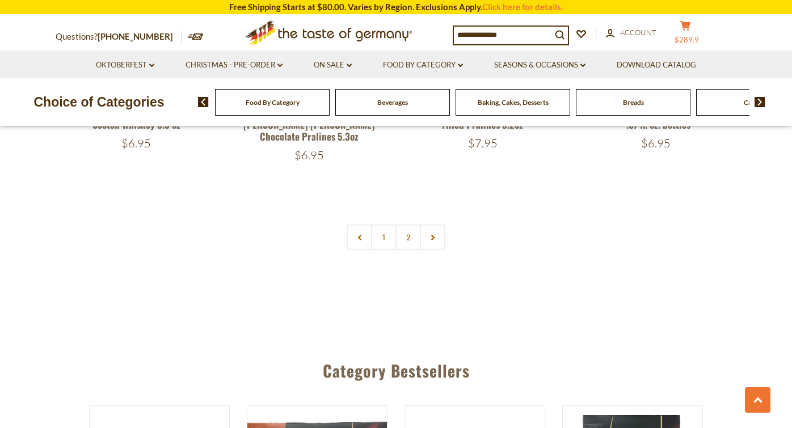
click at [691, 28] on icon at bounding box center [685, 26] width 10 height 10
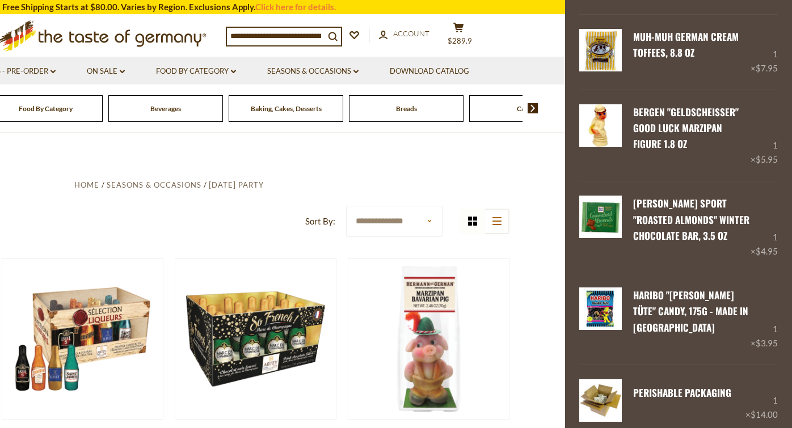
scroll to position [0, 0]
